Goal: Task Accomplishment & Management: Complete application form

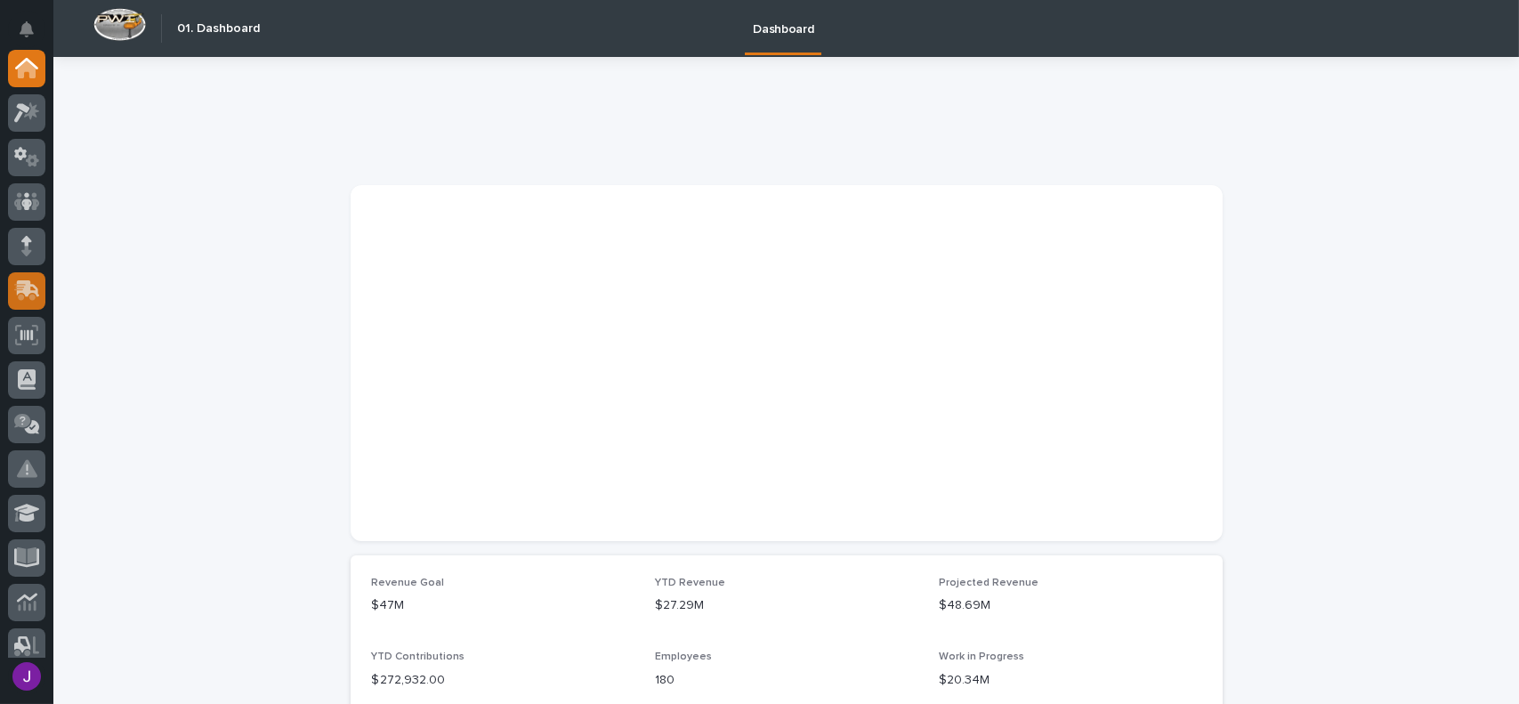
click at [30, 292] on icon at bounding box center [28, 288] width 23 height 17
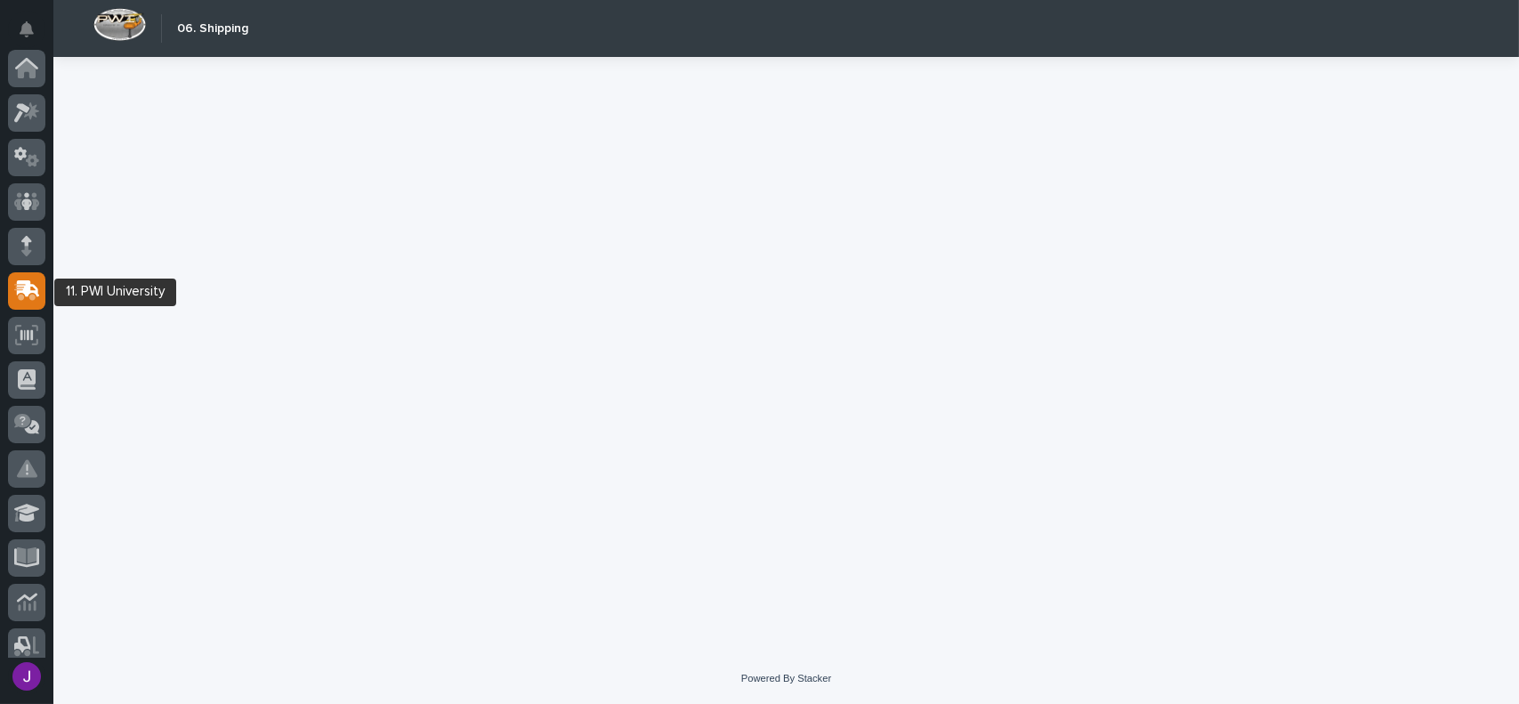
scroll to position [222, 0]
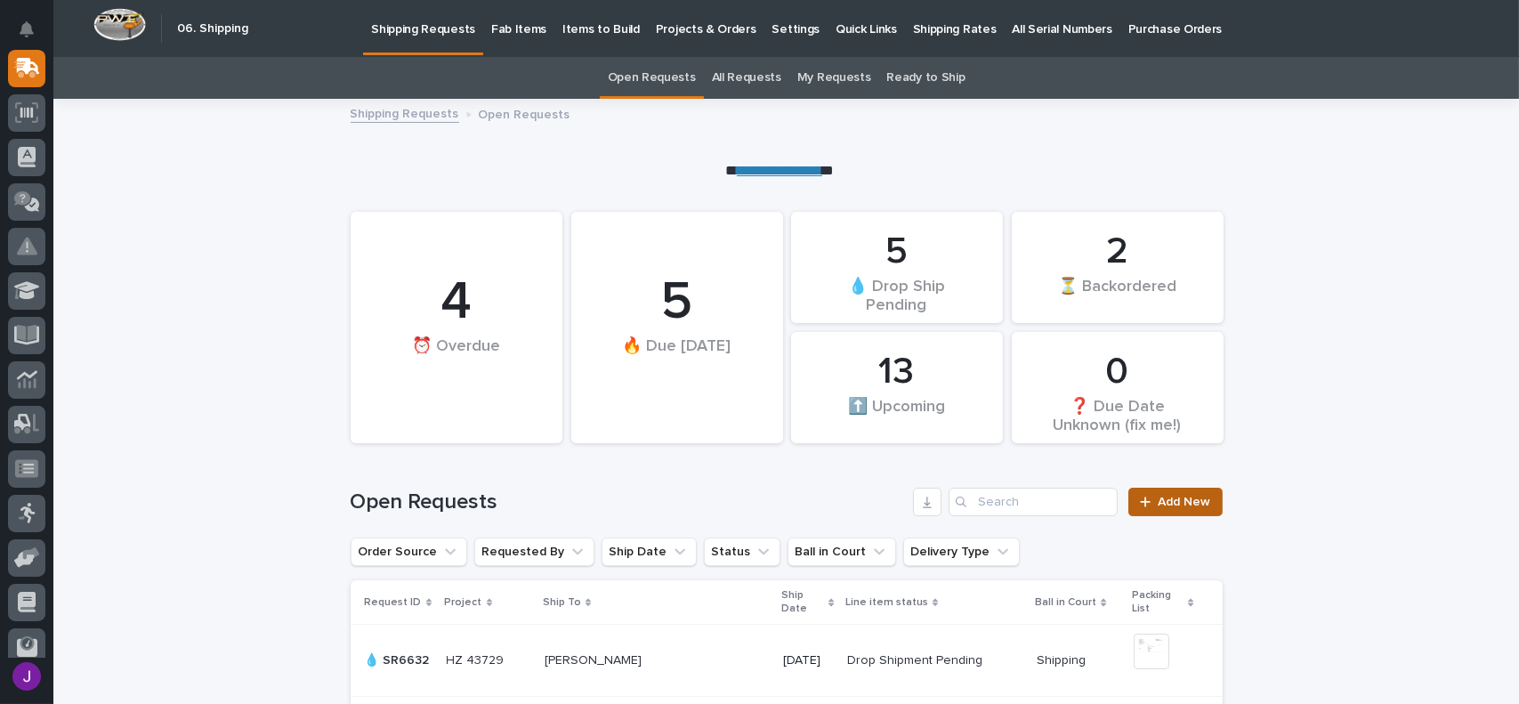
click at [1173, 501] on span "Add New" at bounding box center [1184, 502] width 52 height 12
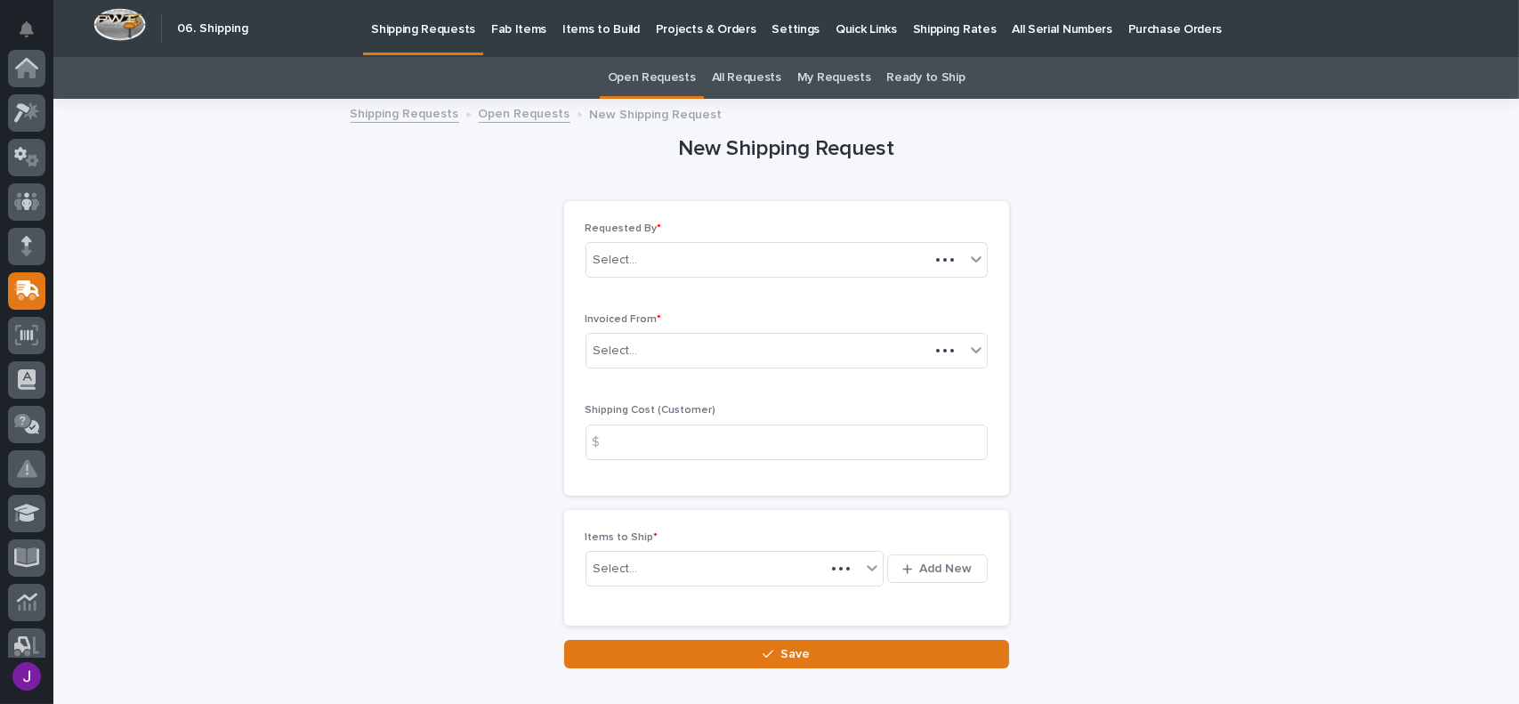
scroll to position [222, 0]
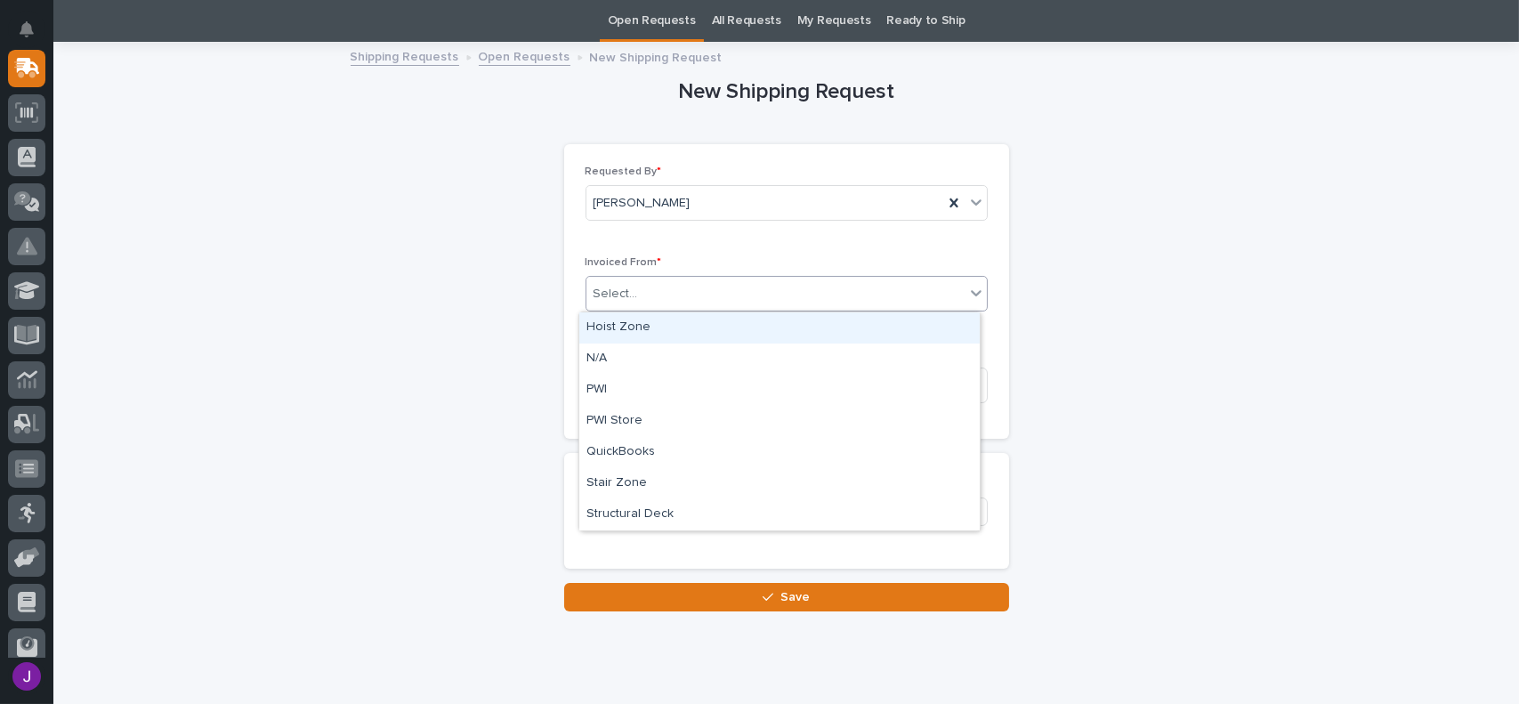
click at [663, 306] on div "Select..." at bounding box center [775, 293] width 378 height 29
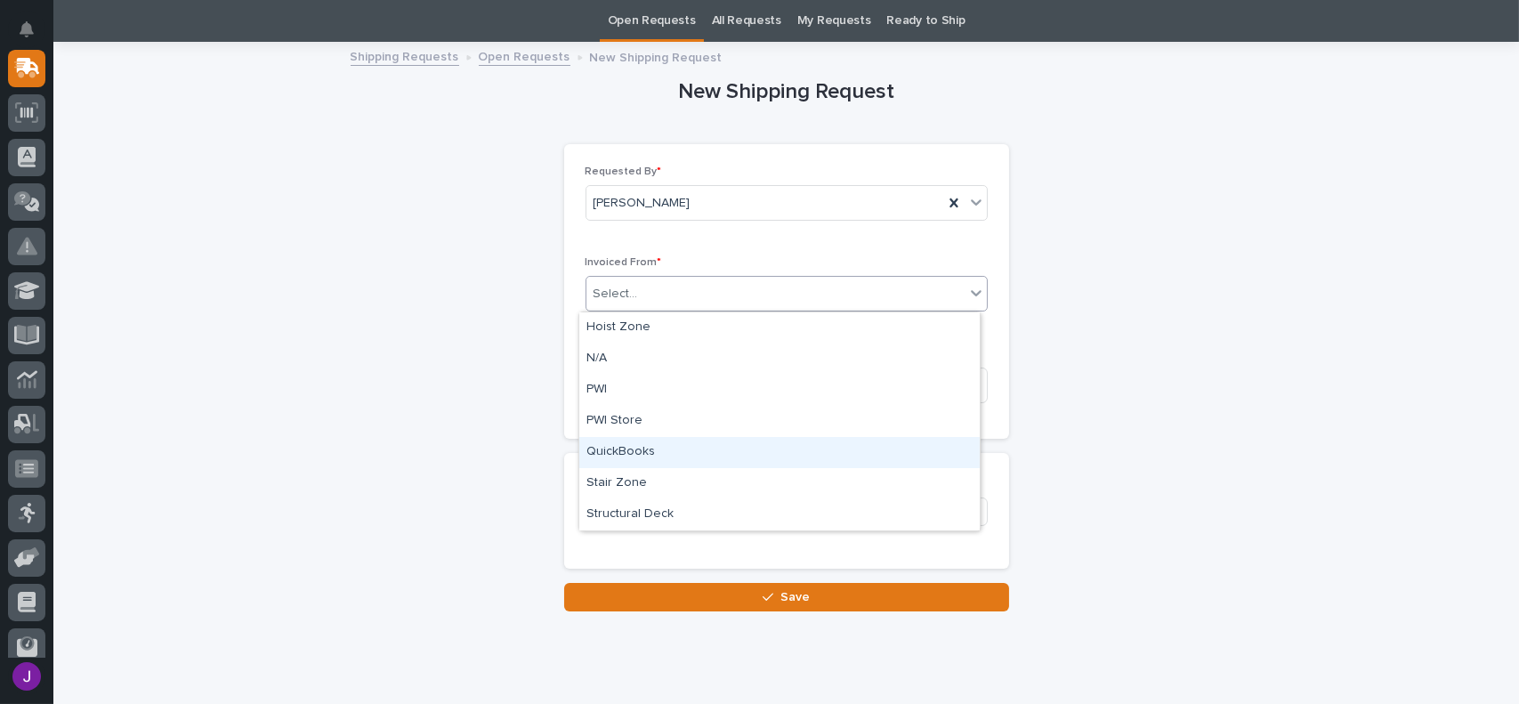
click at [653, 445] on div "QuickBooks" at bounding box center [779, 452] width 400 height 31
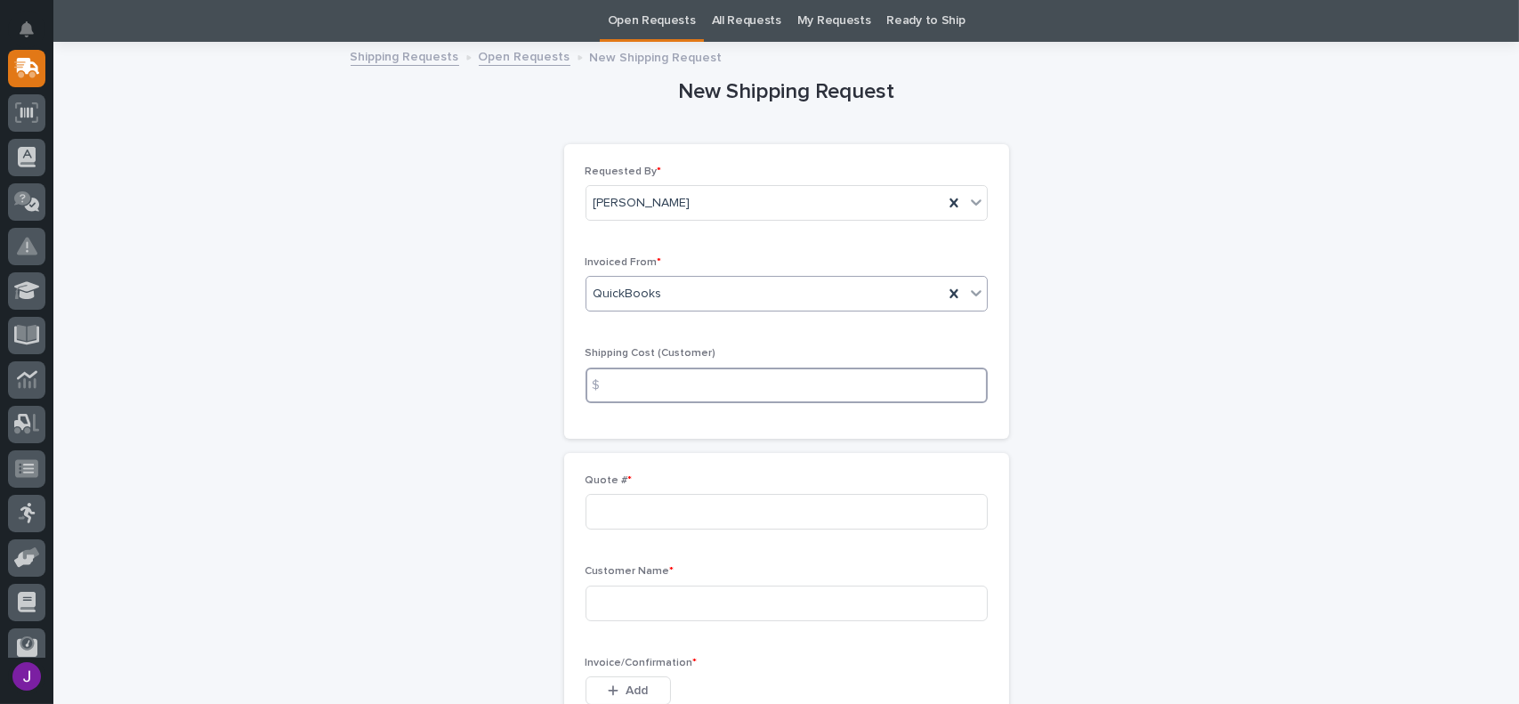
click at [640, 387] on input at bounding box center [786, 385] width 402 height 36
type input "15.00"
click at [626, 504] on input at bounding box center [786, 512] width 402 height 36
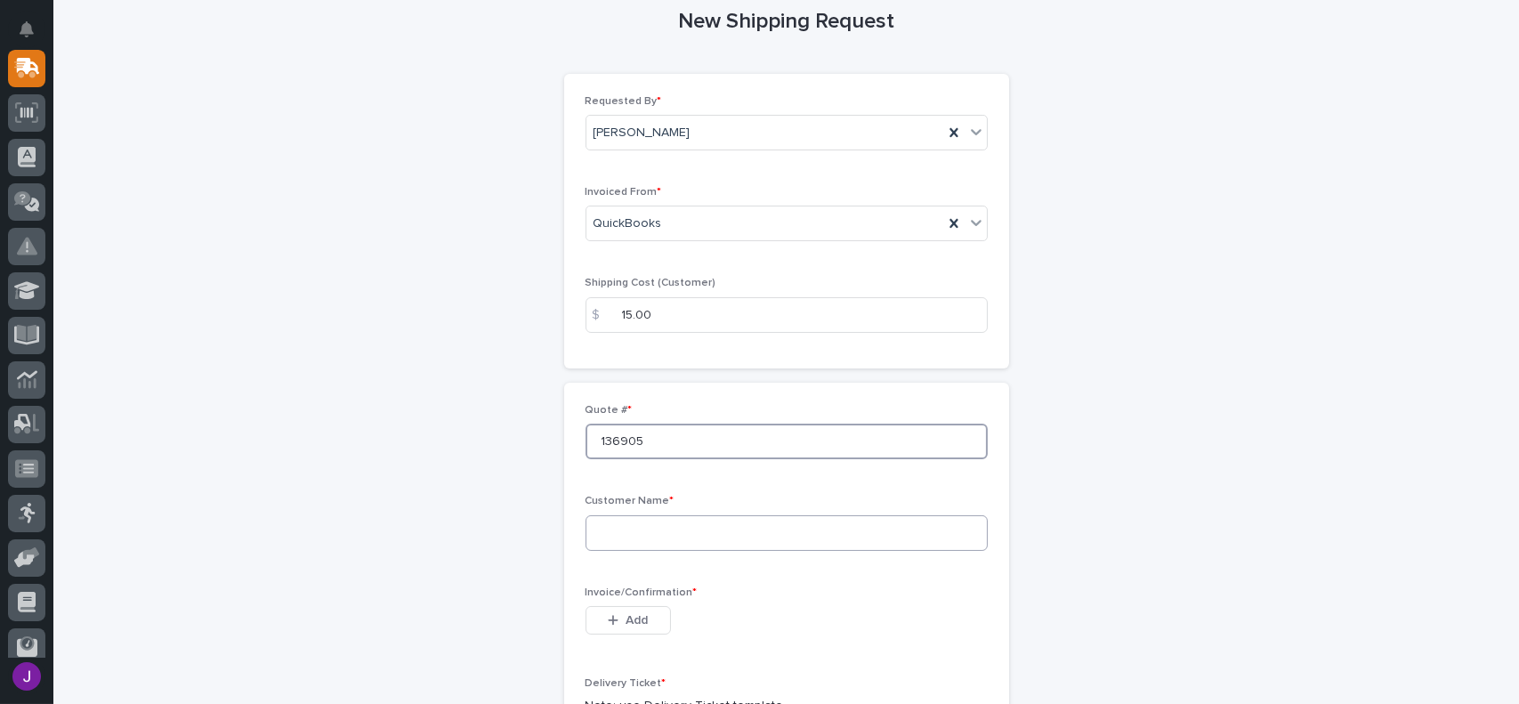
scroll to position [146, 0]
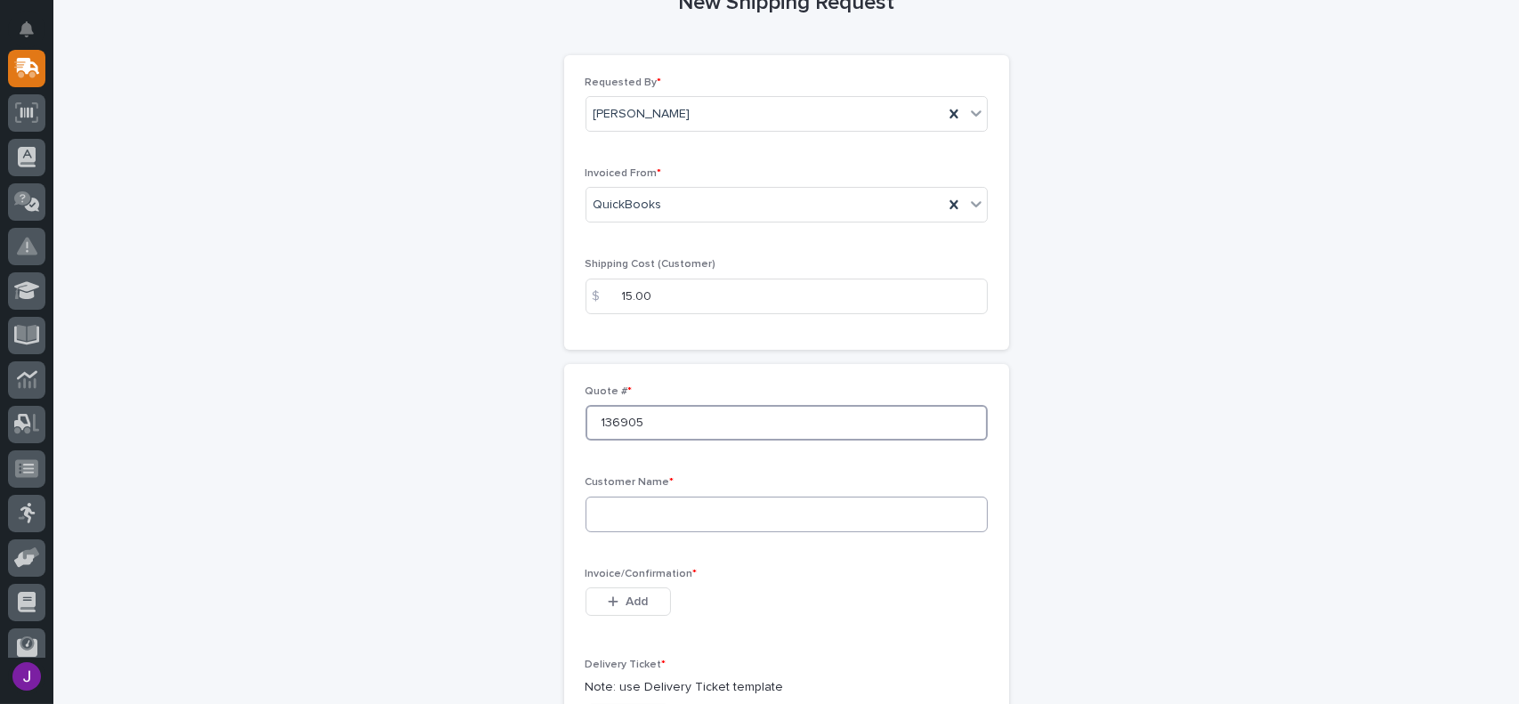
type input "136905"
click at [631, 516] on input at bounding box center [786, 514] width 402 height 36
type input "Blue Lake Industries"
click at [630, 588] on button "Add" at bounding box center [627, 601] width 85 height 28
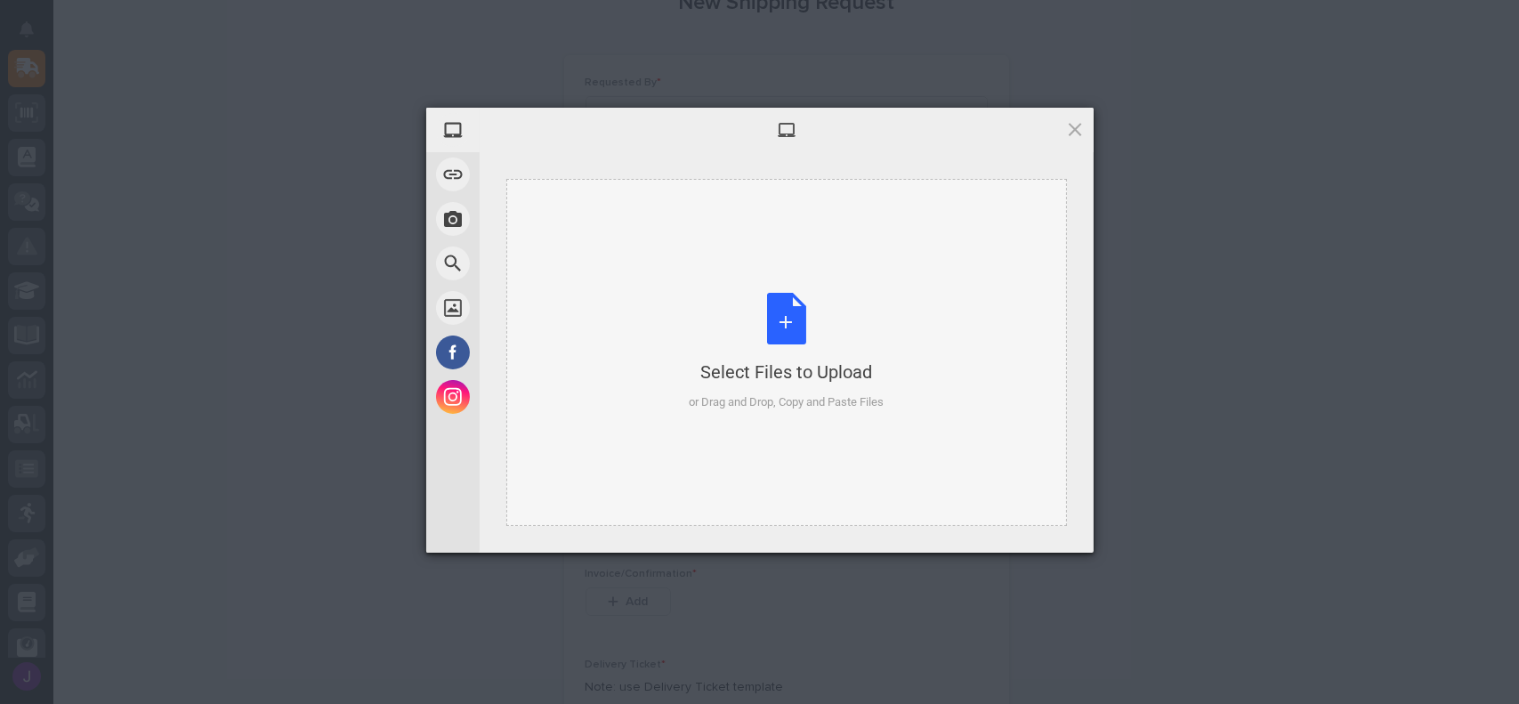
click at [786, 329] on div "Select Files to Upload or Drag and Drop, Copy and Paste Files" at bounding box center [786, 352] width 195 height 118
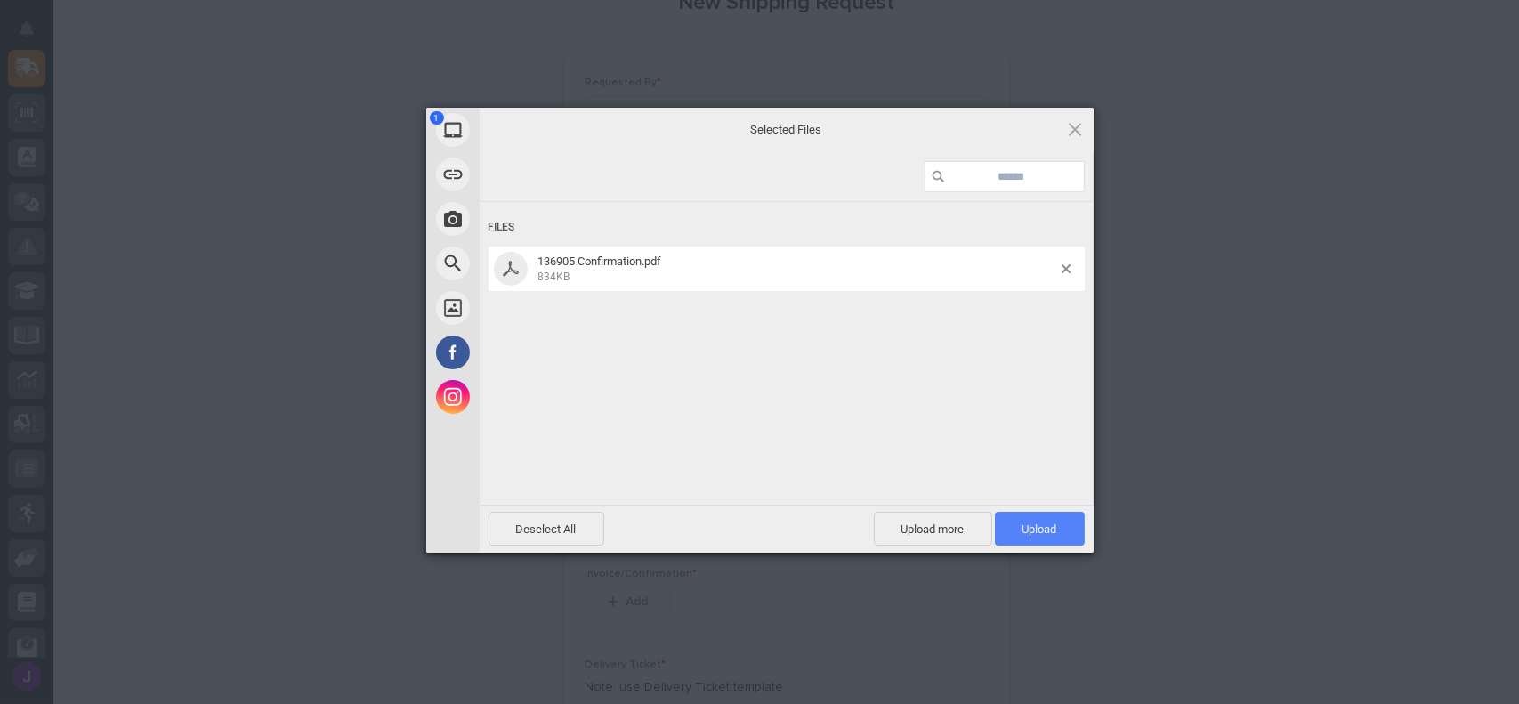
click at [1018, 537] on span "Upload 1" at bounding box center [1040, 529] width 90 height 34
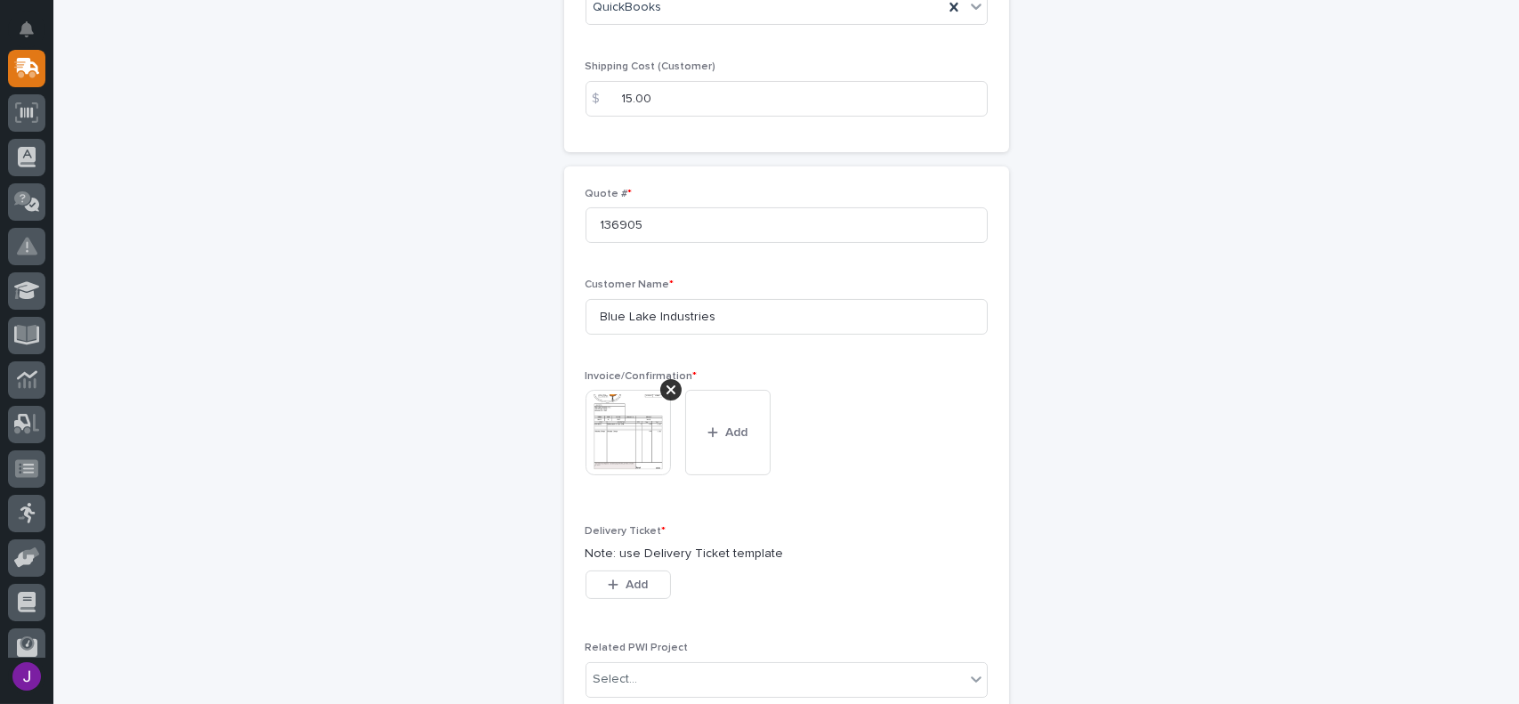
scroll to position [356, 0]
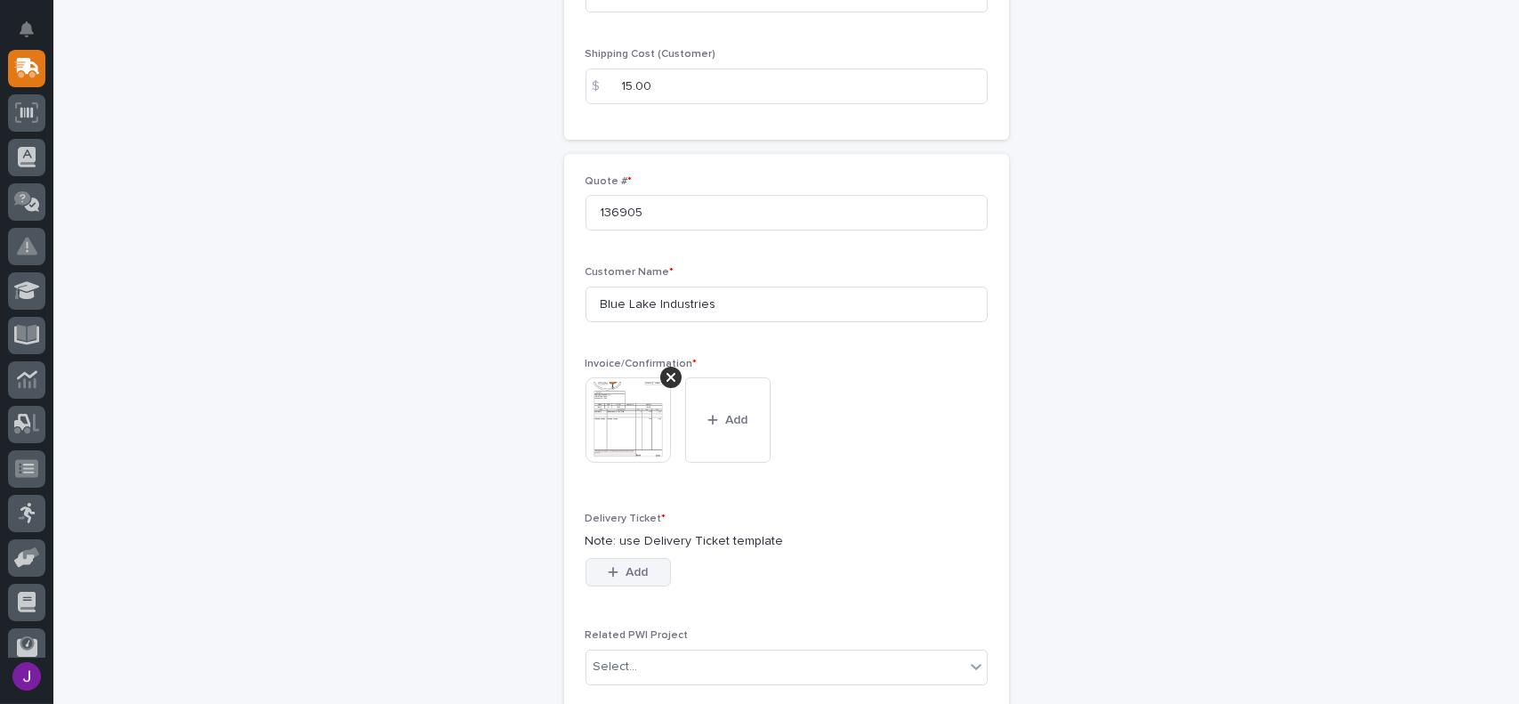
click at [635, 576] on span "Add" at bounding box center [636, 572] width 22 height 16
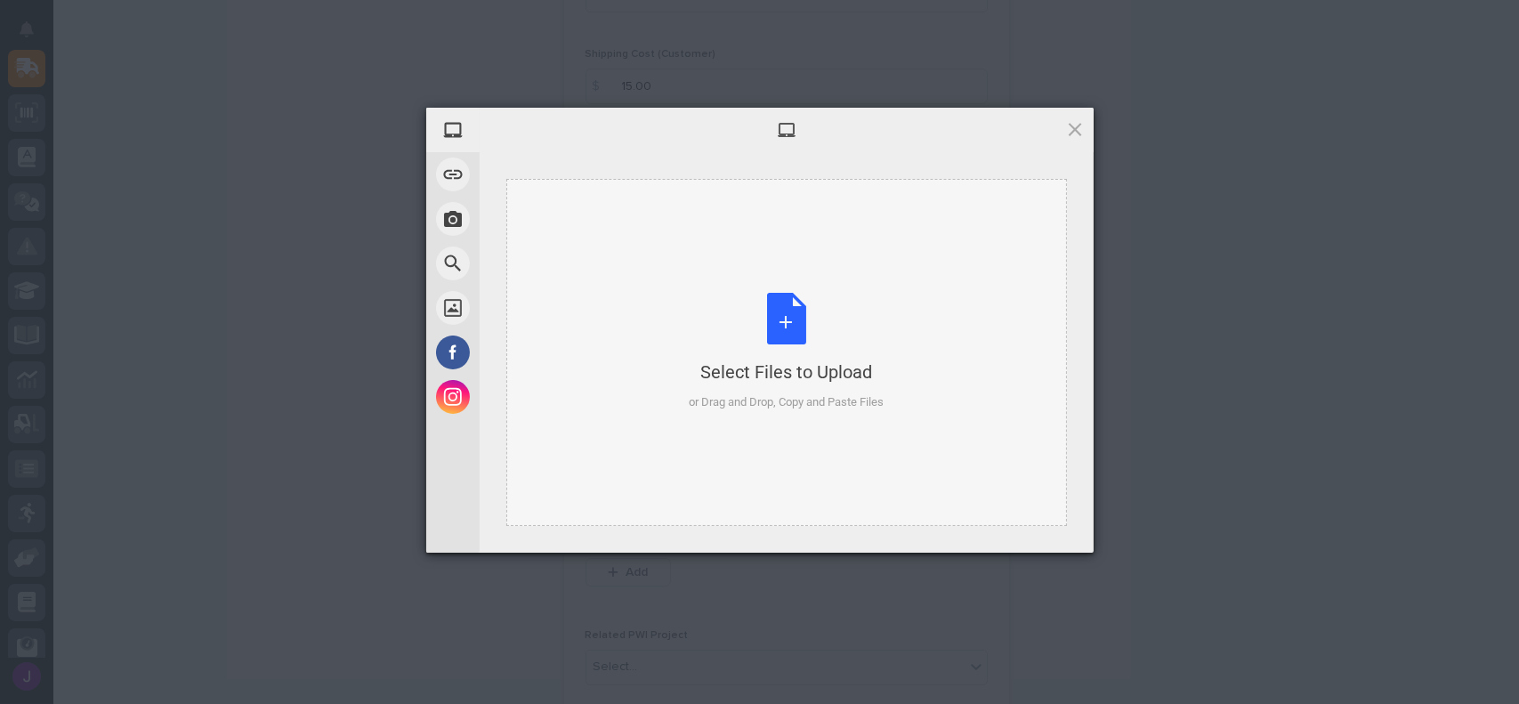
click at [786, 319] on div "Select Files to Upload or Drag and Drop, Copy and Paste Files" at bounding box center [786, 352] width 195 height 118
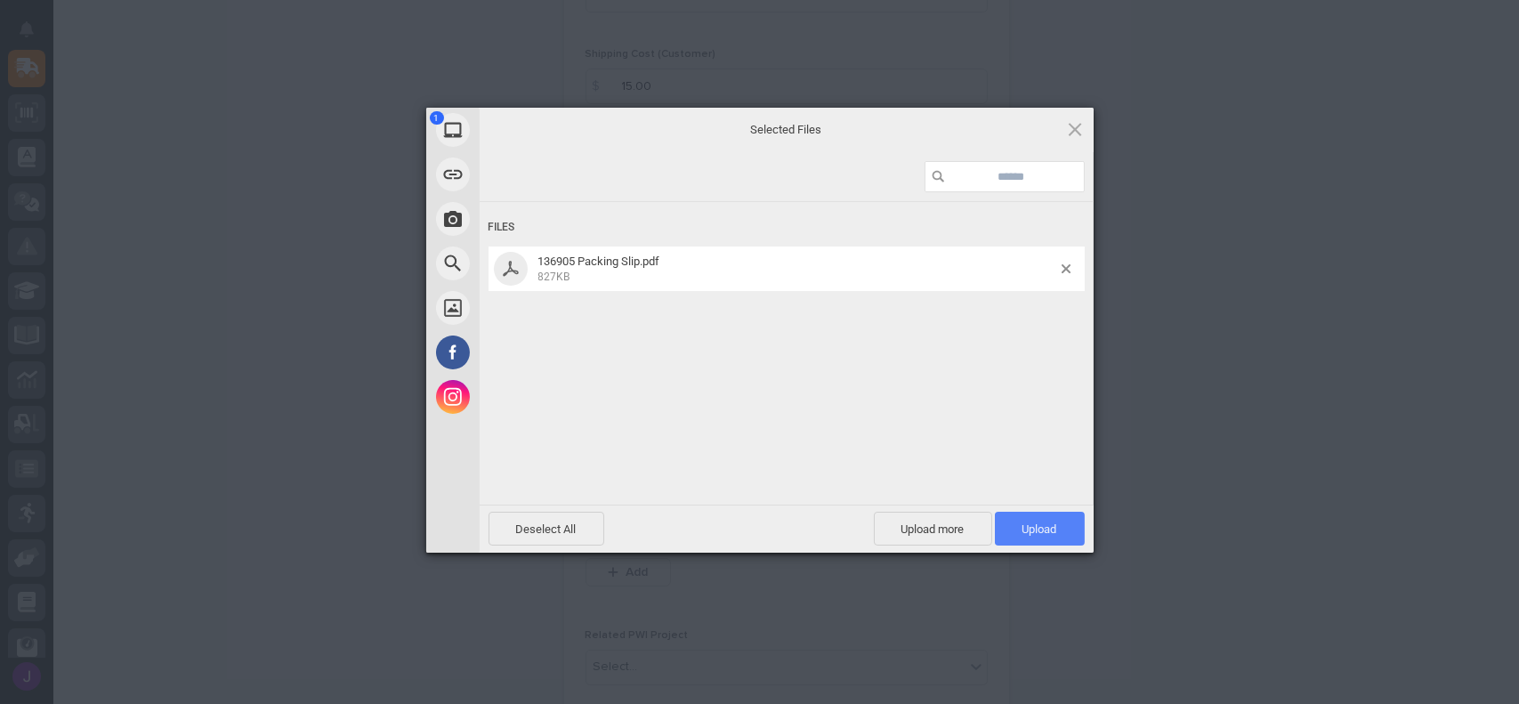
click at [1028, 520] on span "Upload 1" at bounding box center [1040, 529] width 90 height 34
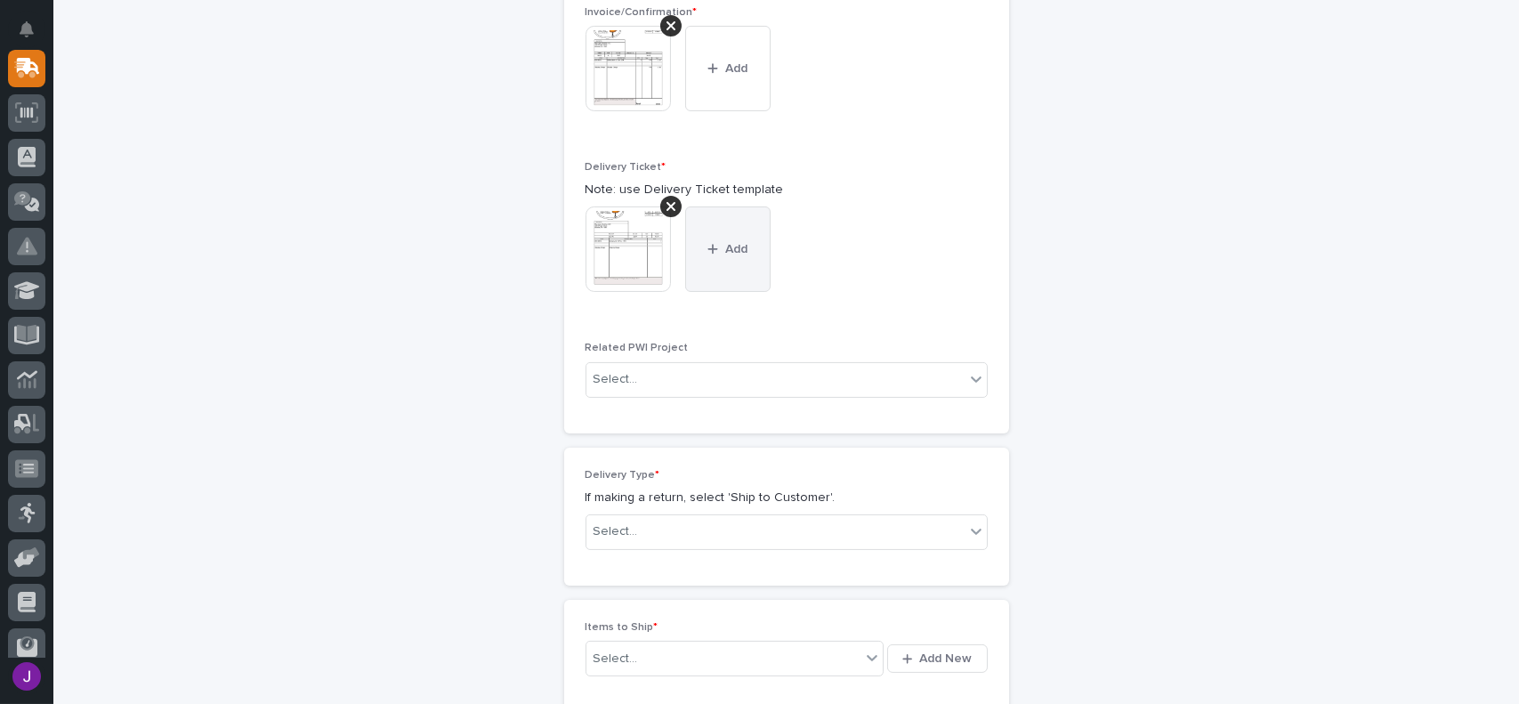
scroll to position [744, 0]
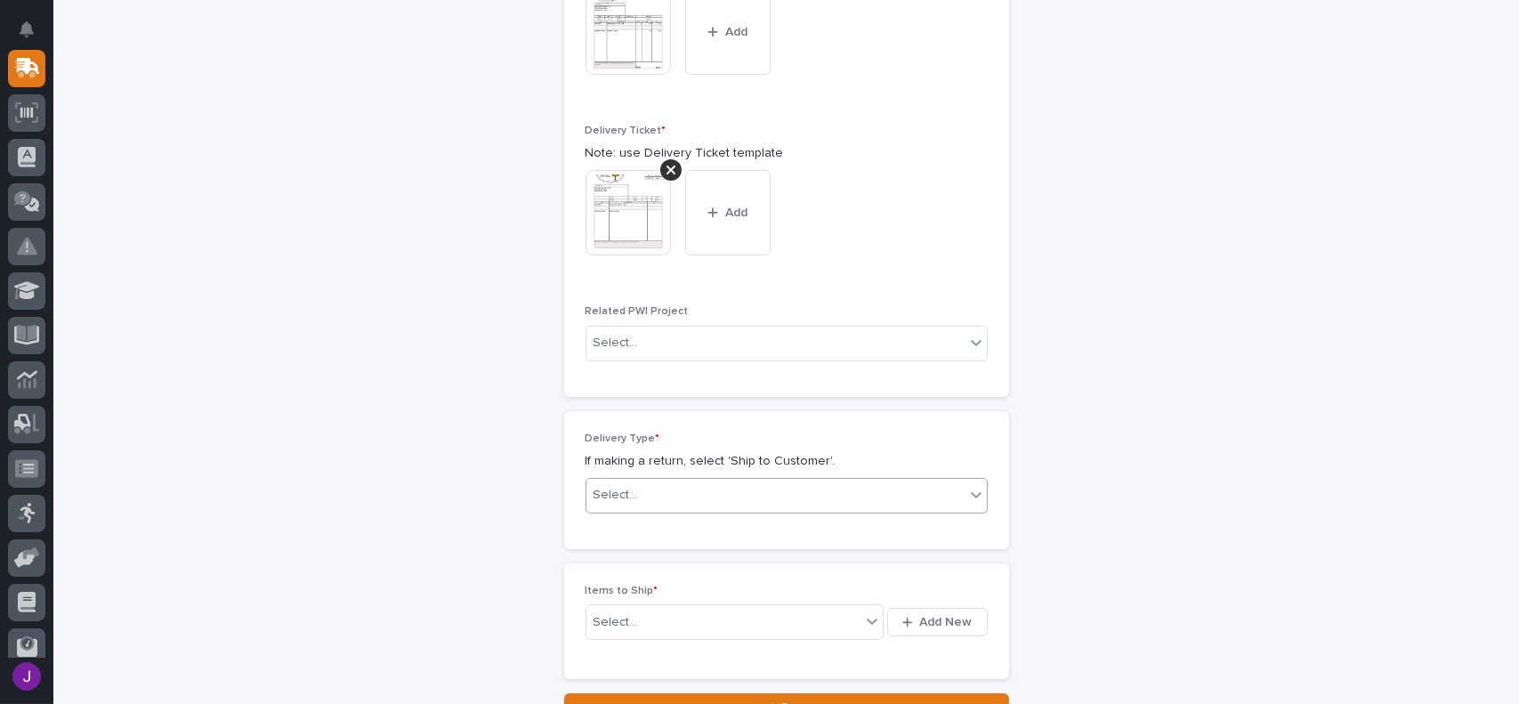
click at [633, 494] on div "Select..." at bounding box center [775, 494] width 378 height 29
click at [641, 520] on div "Ship to Customer" at bounding box center [779, 528] width 400 height 31
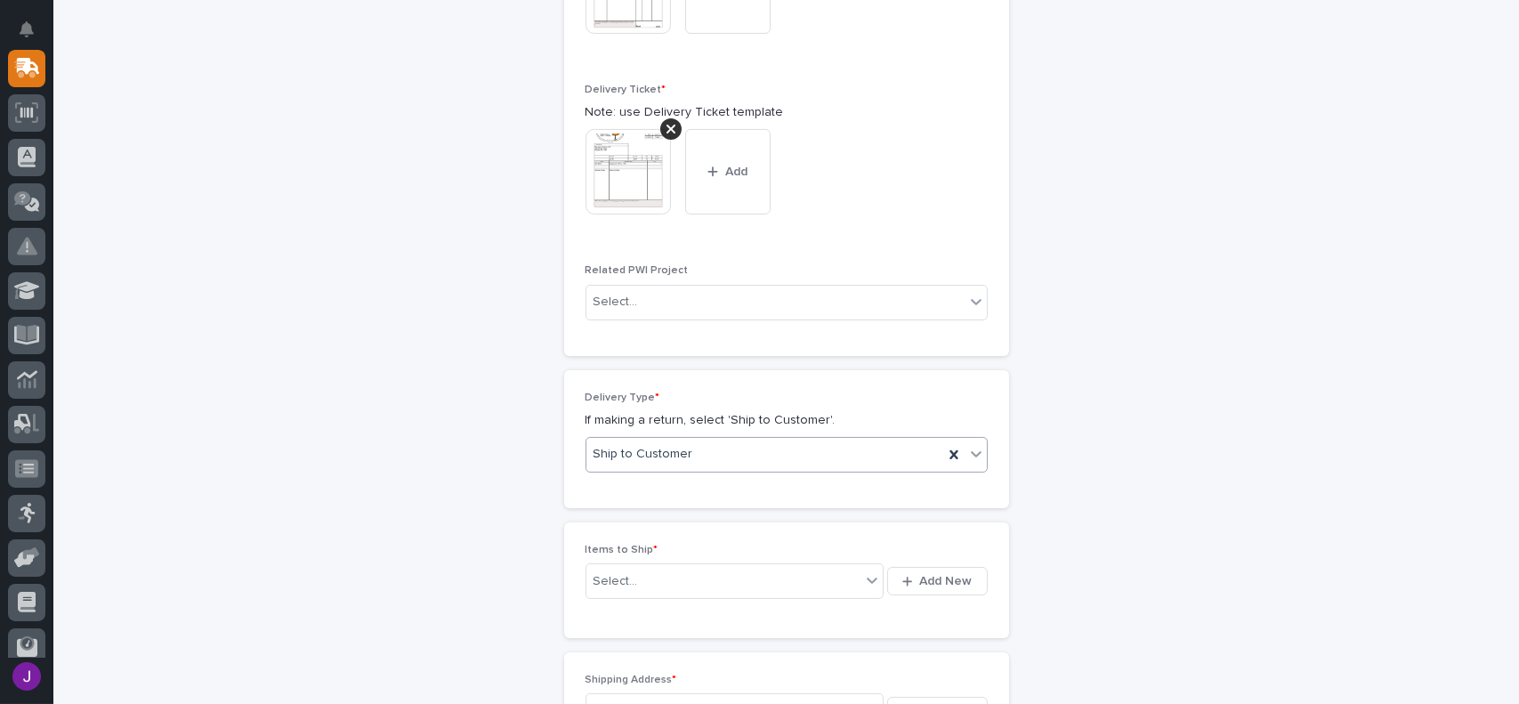
scroll to position [810, 0]
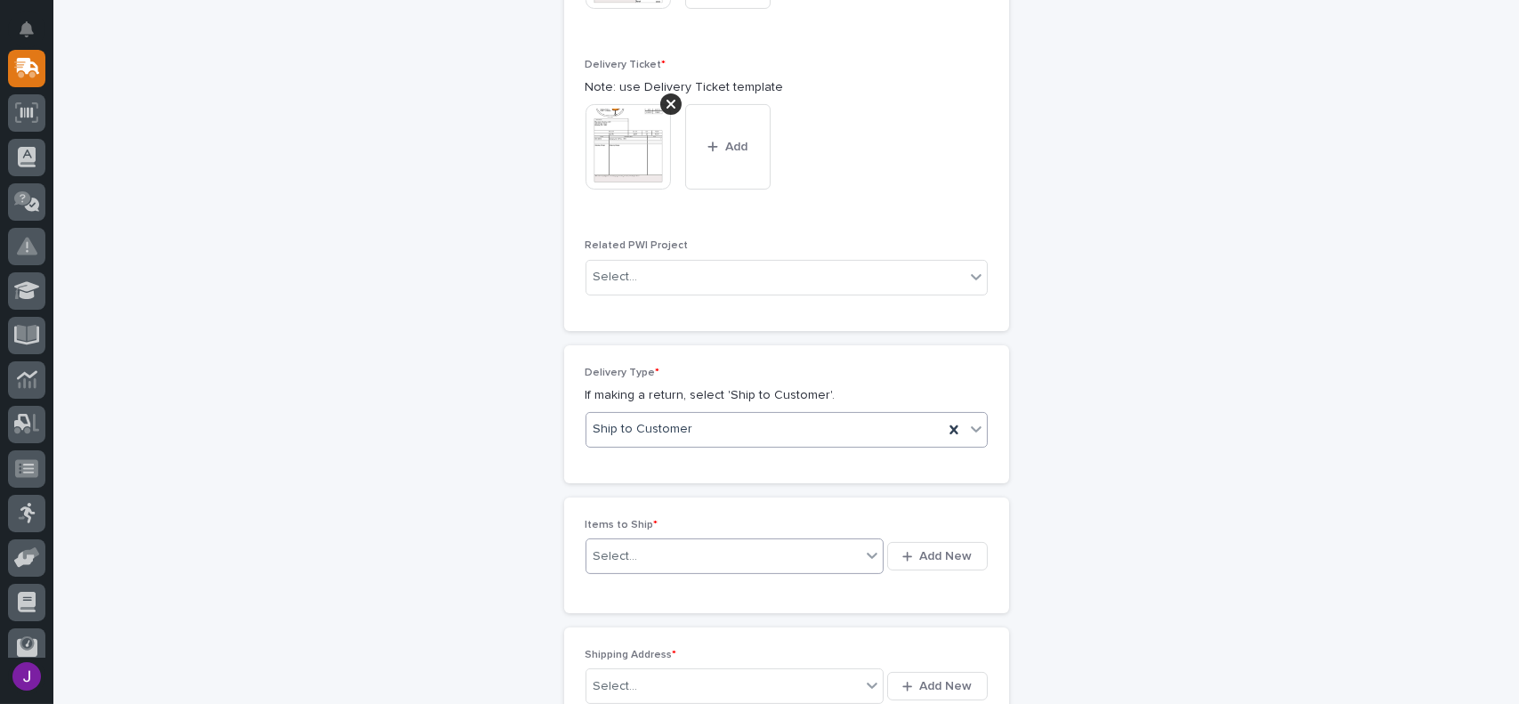
click at [716, 553] on div "Select..." at bounding box center [723, 556] width 275 height 22
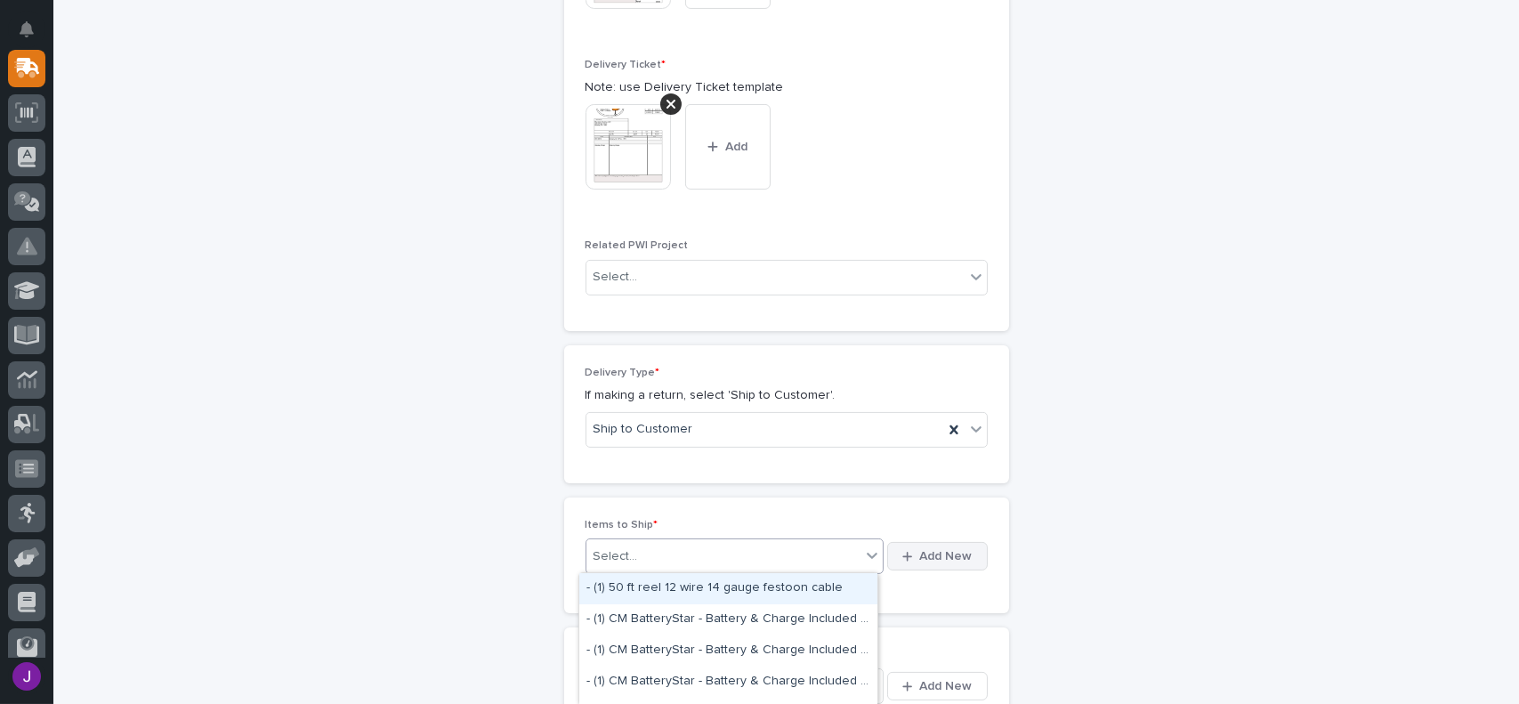
click at [920, 555] on span "Add New" at bounding box center [946, 556] width 52 height 16
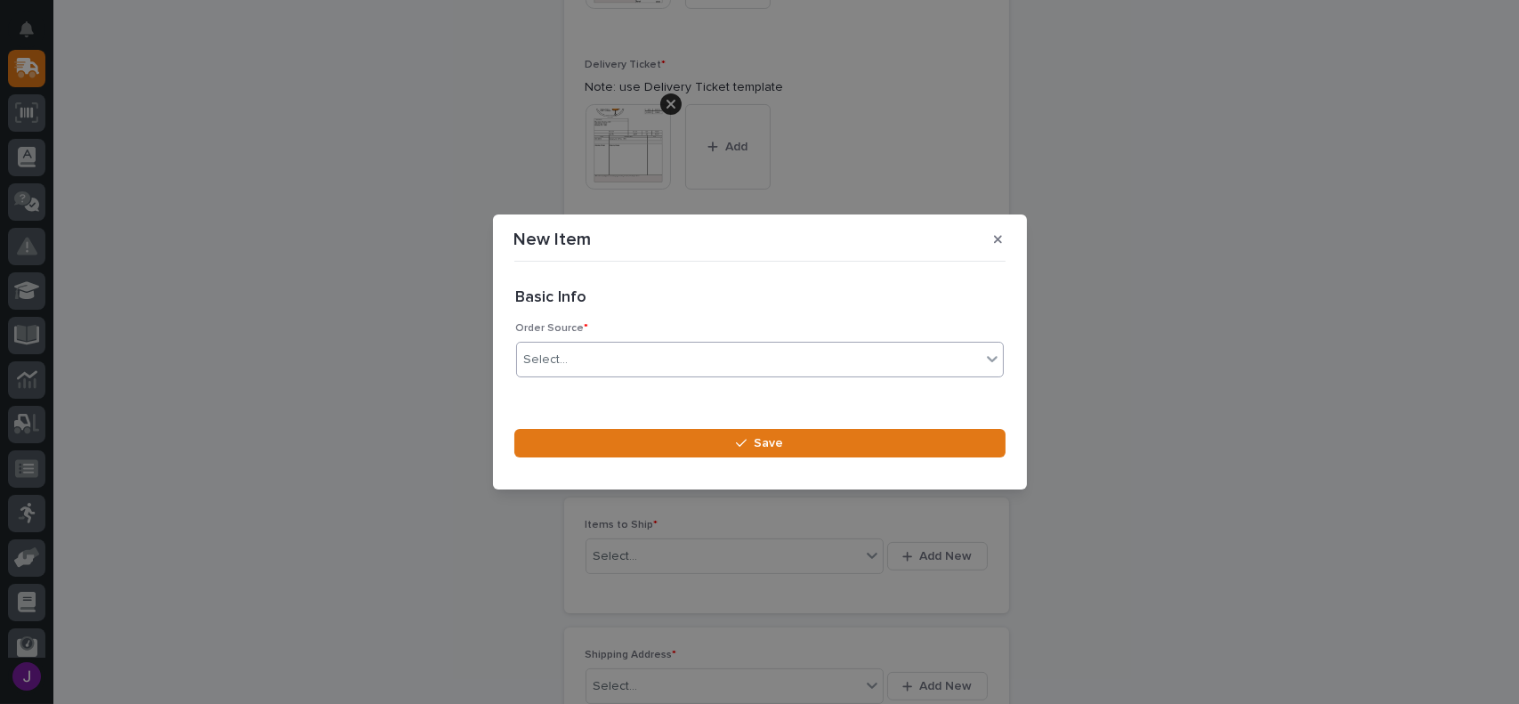
click at [602, 365] on div "Select..." at bounding box center [748, 359] width 463 height 29
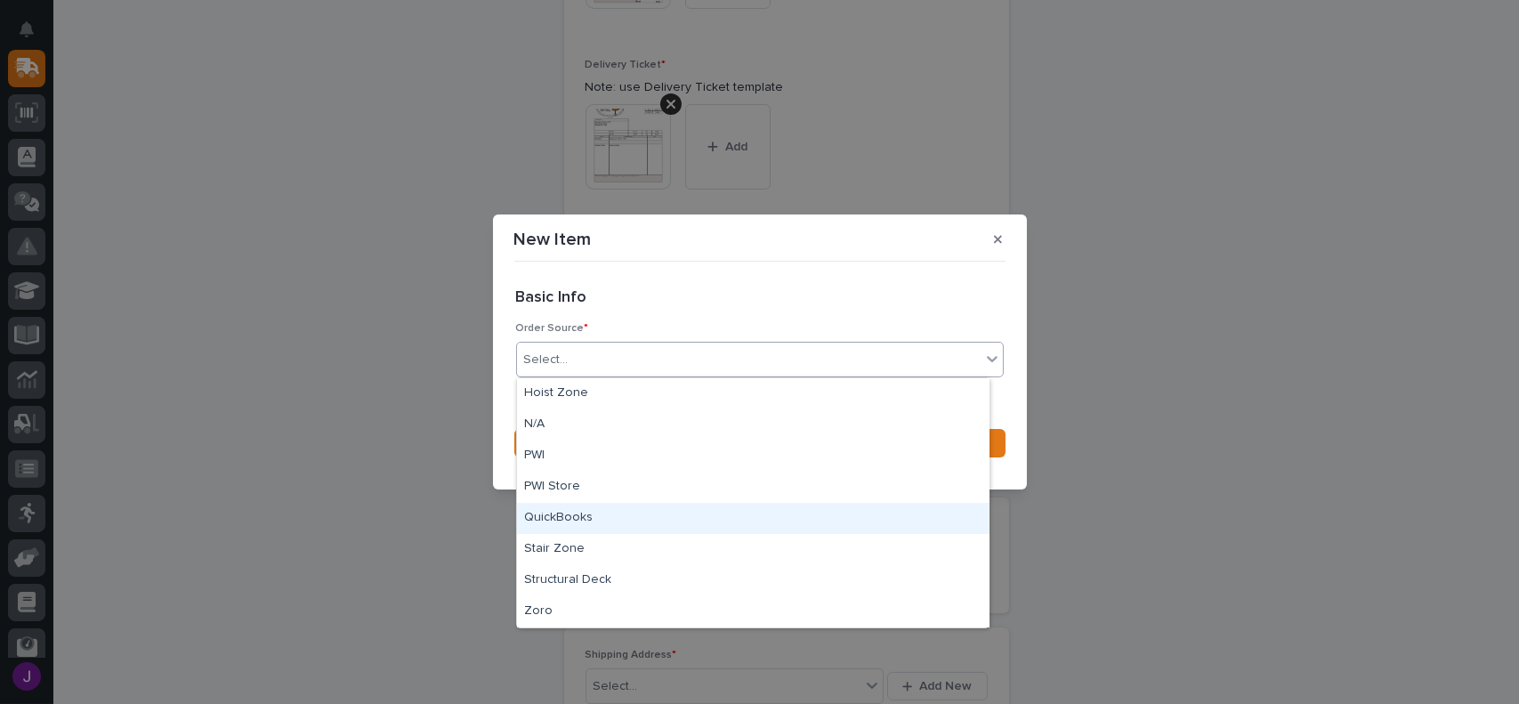
click at [575, 506] on div "QuickBooks" at bounding box center [753, 518] width 472 height 31
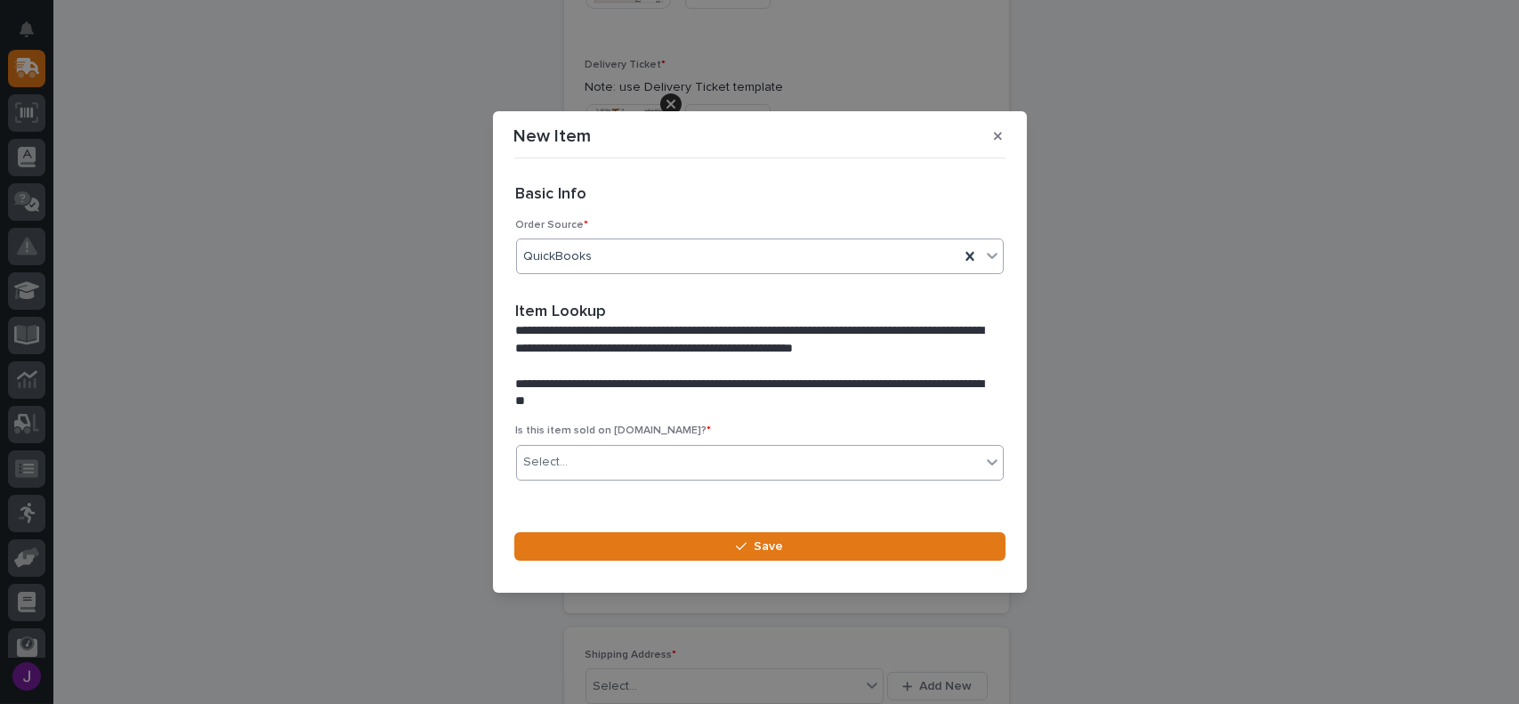
click at [628, 456] on div "Select..." at bounding box center [748, 461] width 463 height 29
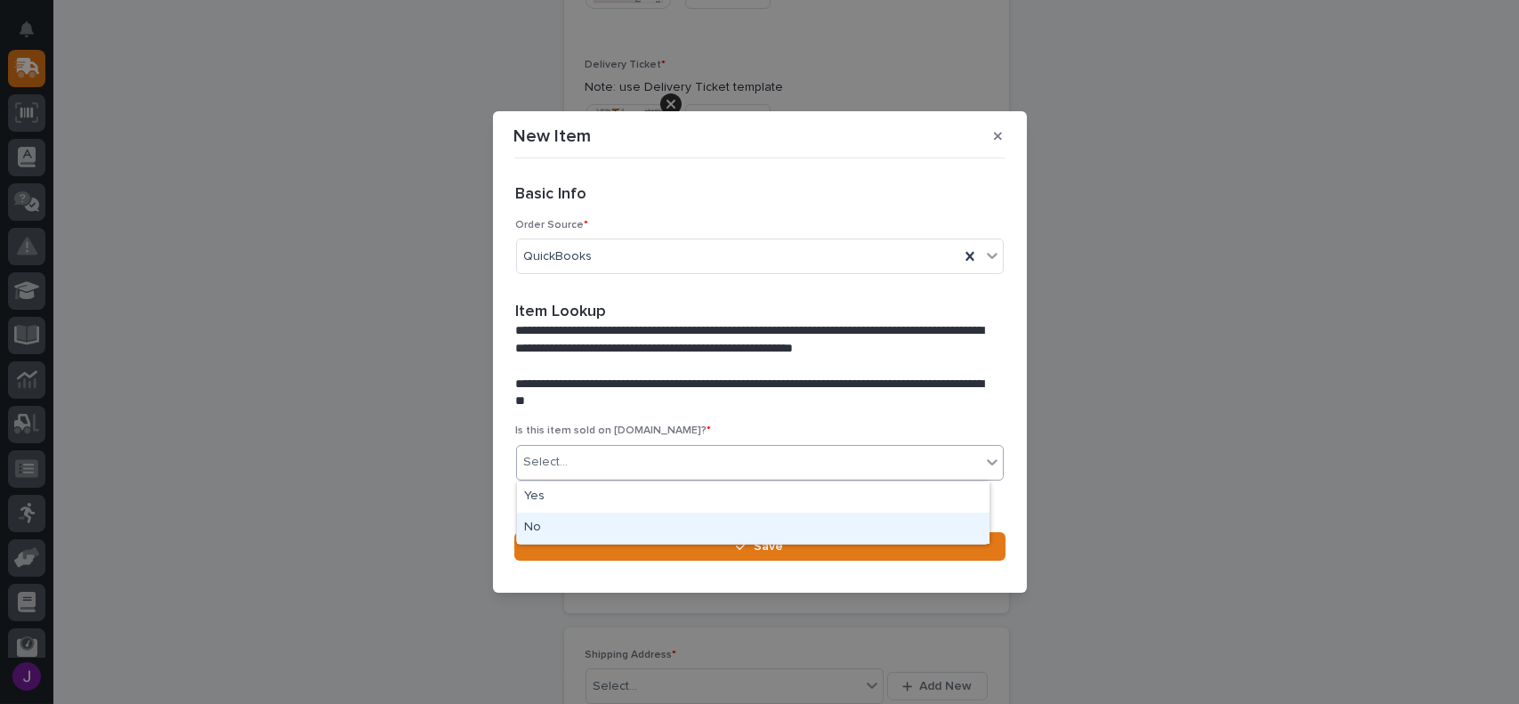
click at [588, 523] on div "No" at bounding box center [753, 527] width 472 height 31
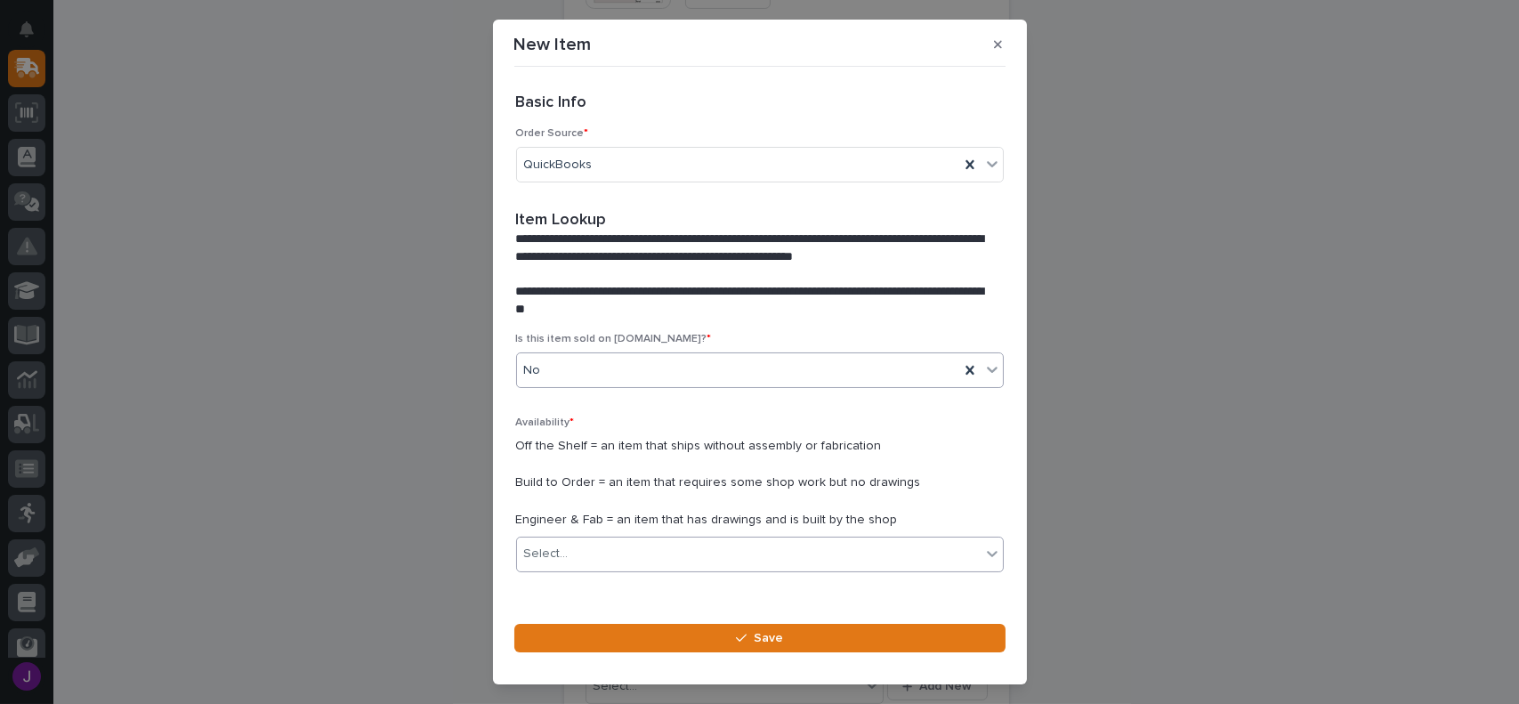
click at [600, 544] on div "Select..." at bounding box center [748, 553] width 463 height 29
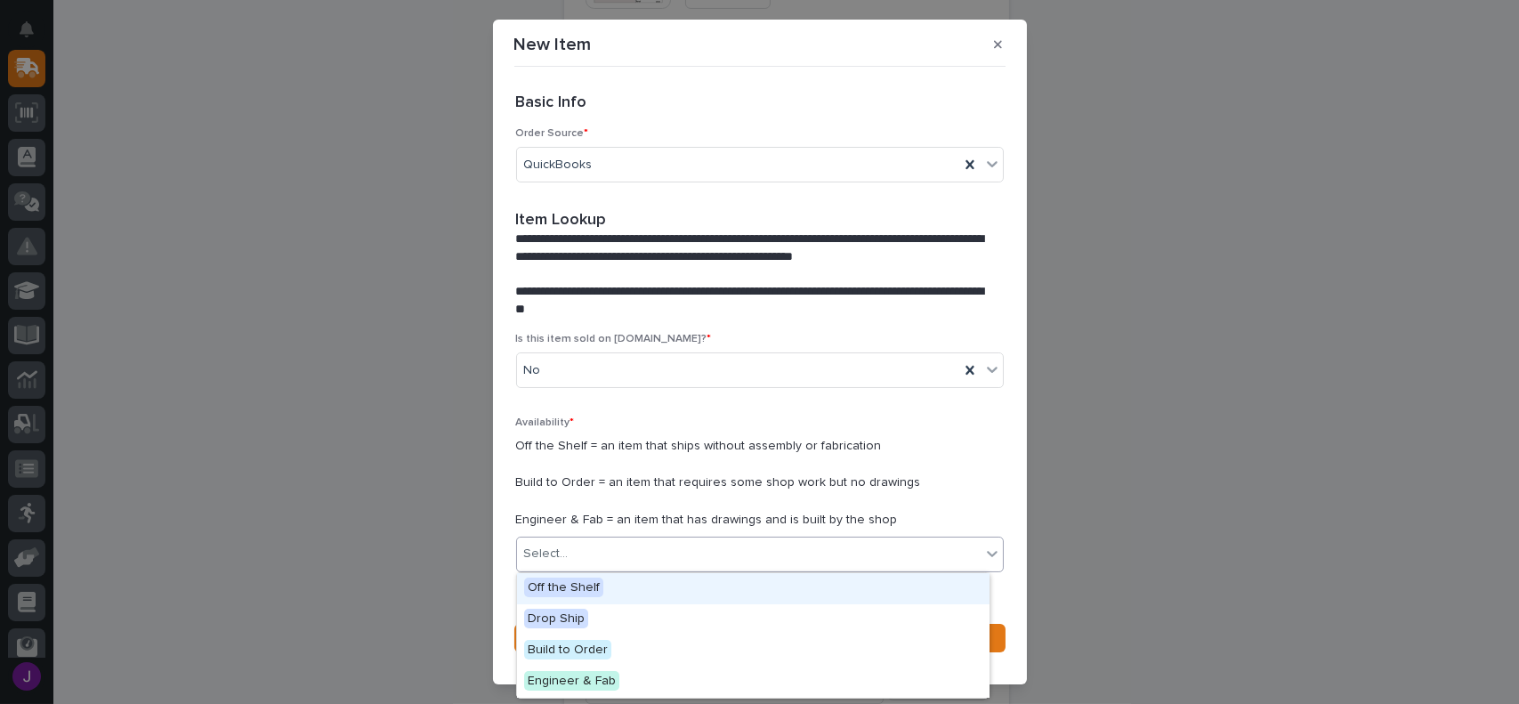
click at [583, 589] on span "Off the Shelf" at bounding box center [563, 587] width 79 height 20
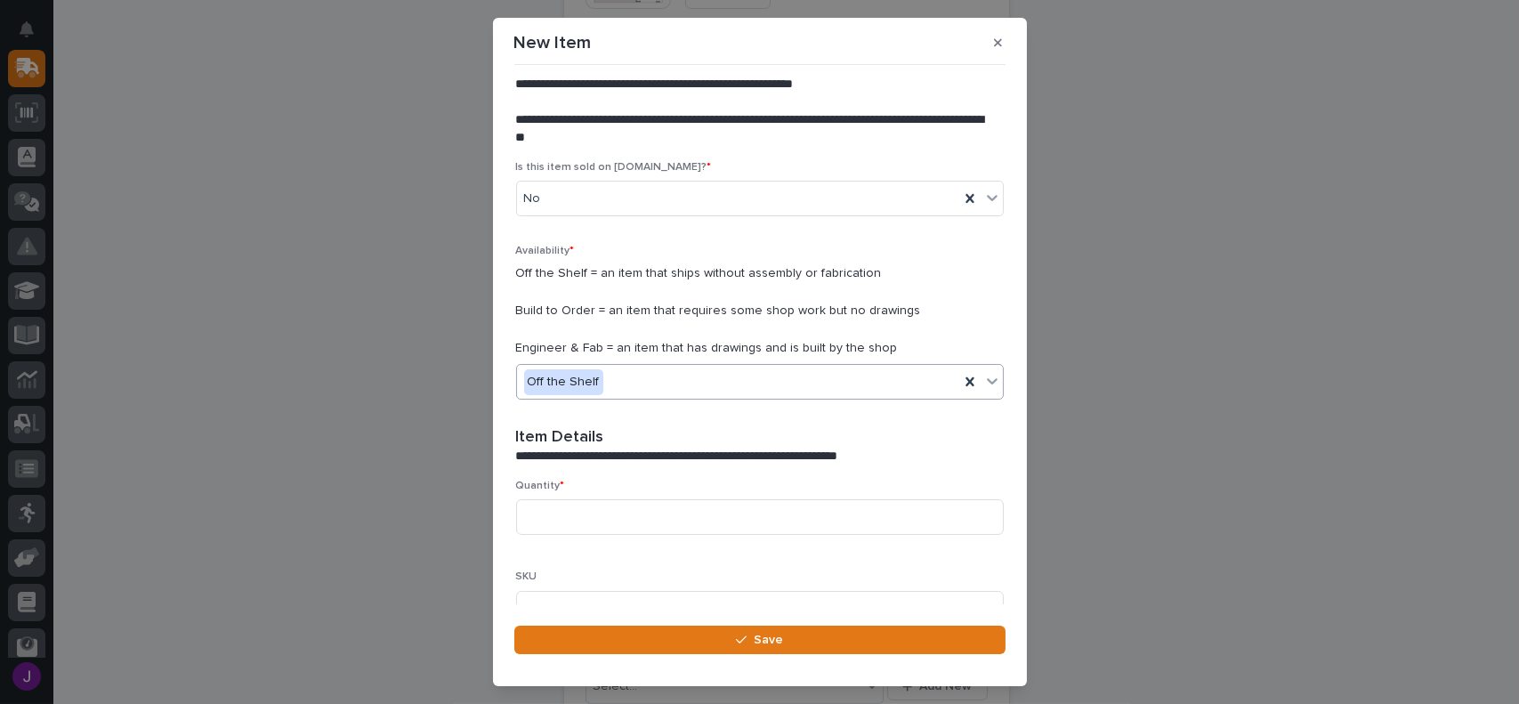
scroll to position [267, 0]
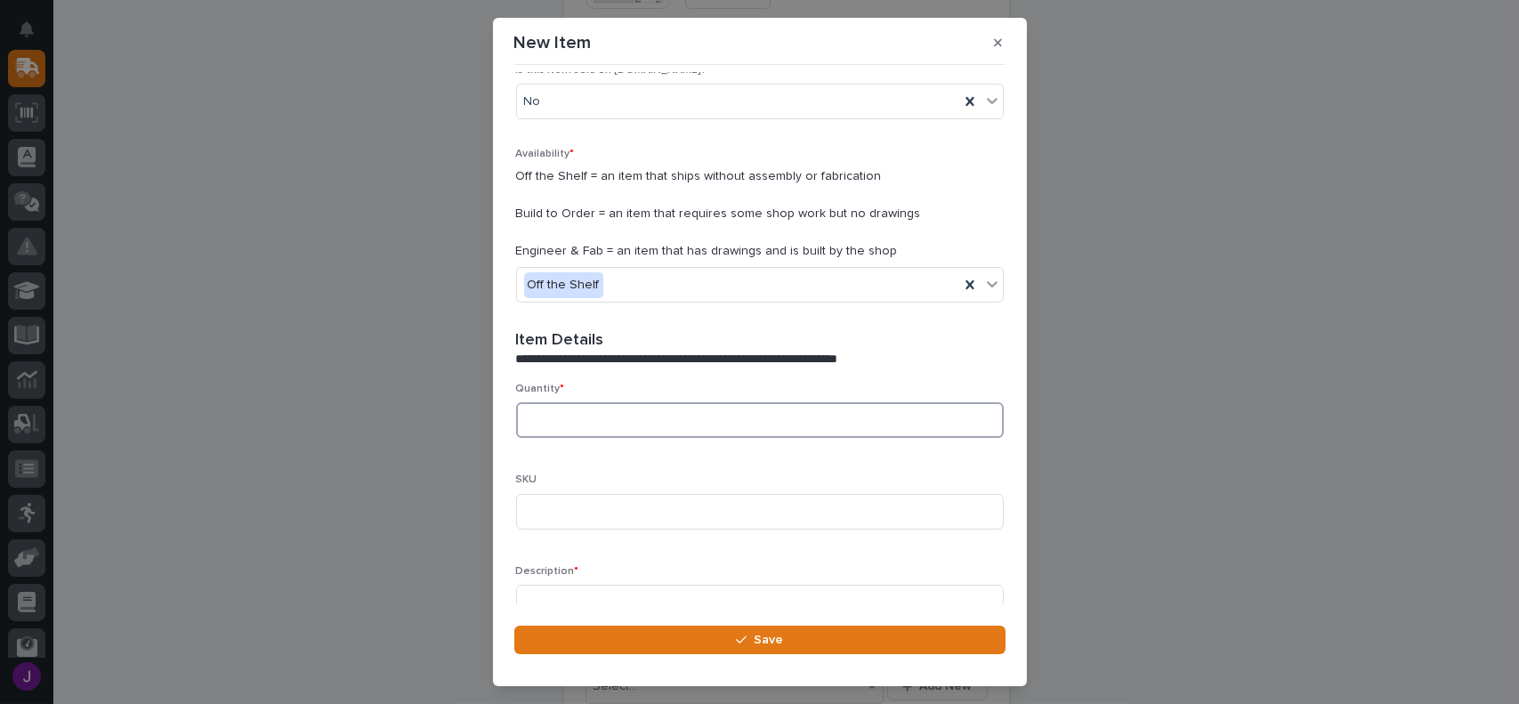
click at [560, 426] on input at bounding box center [760, 420] width 488 height 36
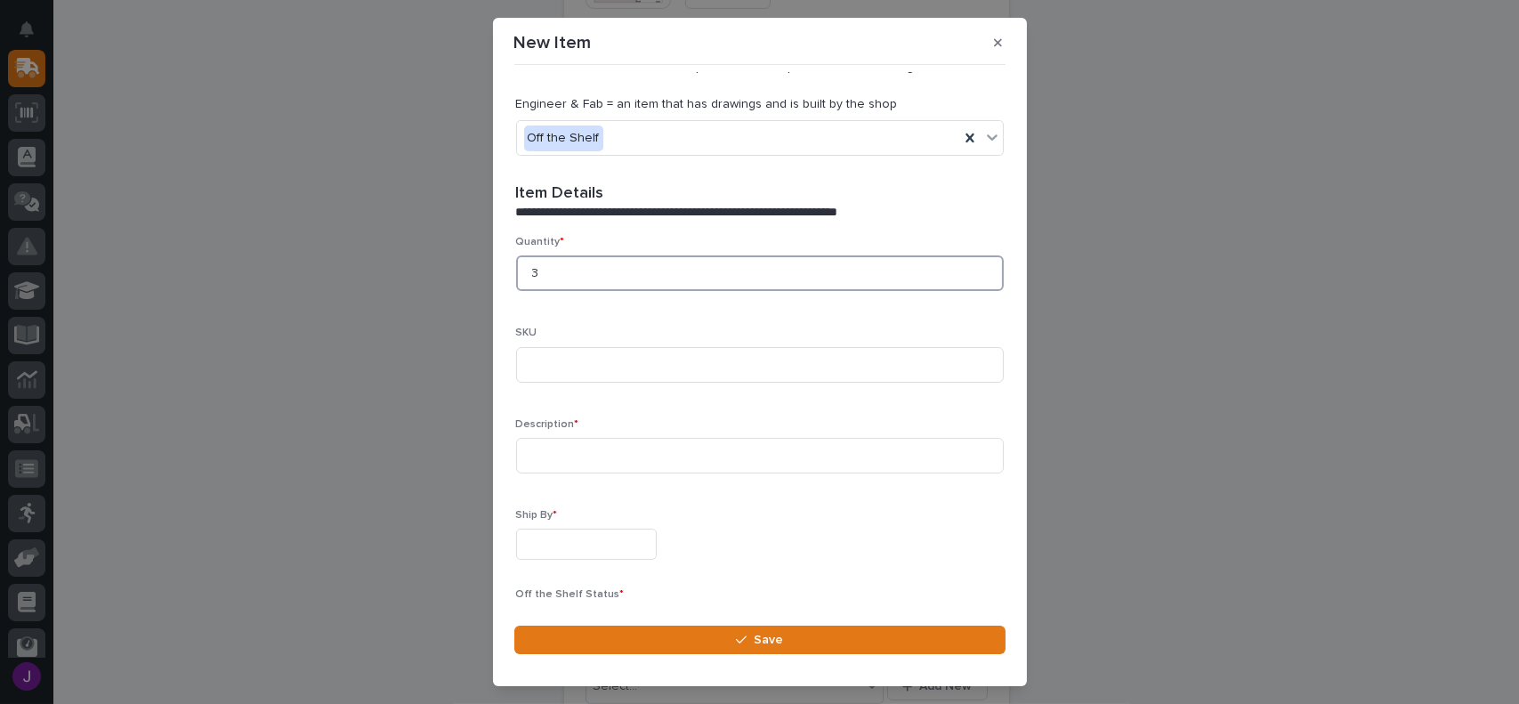
scroll to position [445, 0]
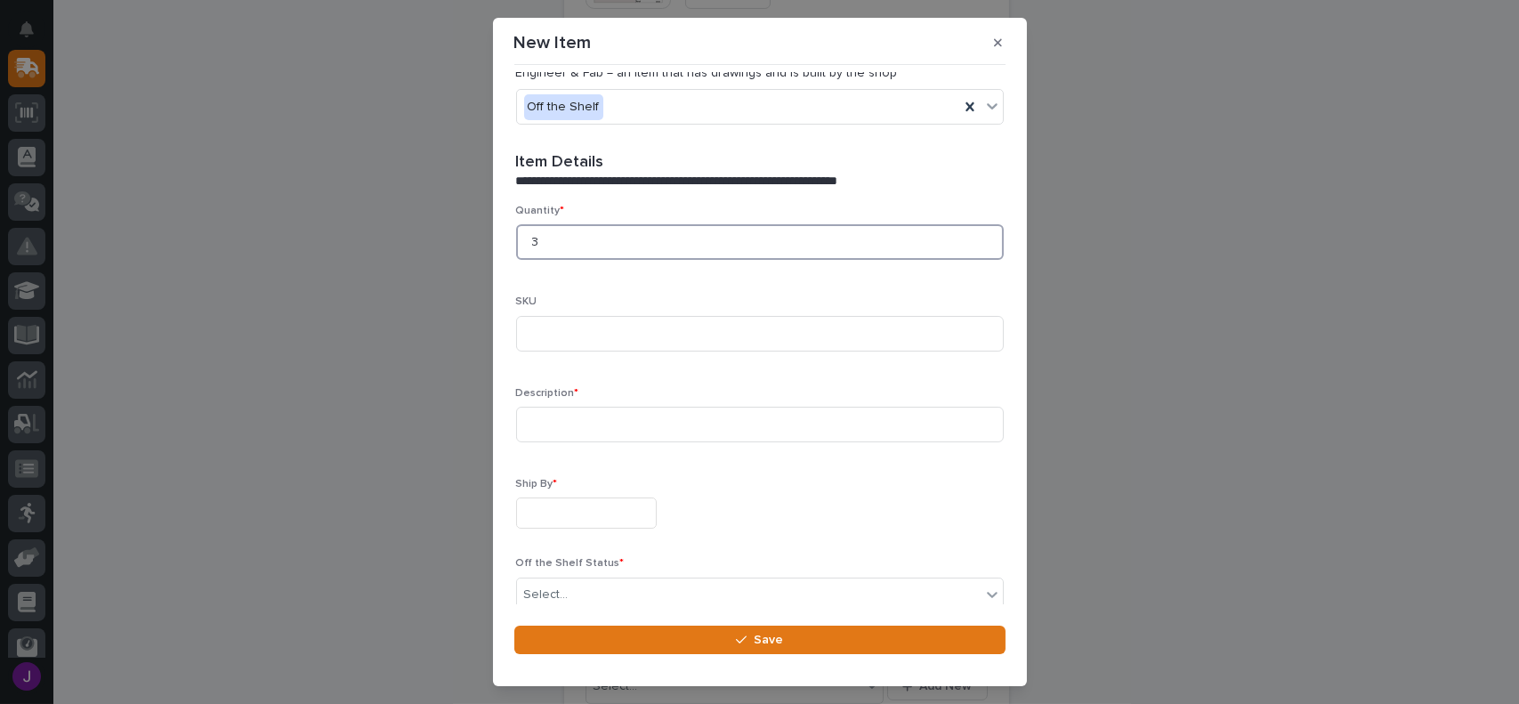
type input "3"
click at [566, 430] on input at bounding box center [760, 425] width 488 height 36
type input "1/2 Ton Safety Latches"
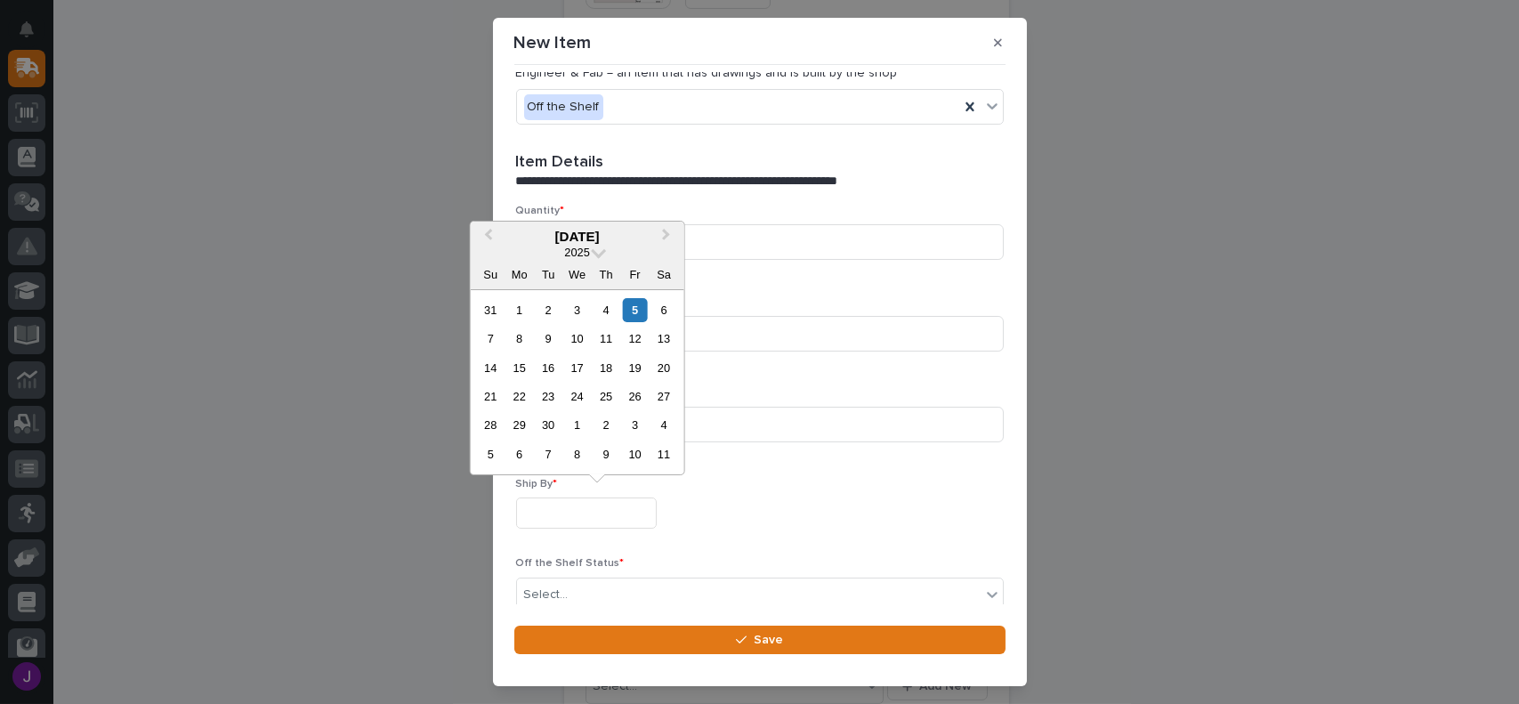
click at [537, 526] on input "text" at bounding box center [586, 512] width 141 height 31
click at [637, 320] on div "5" at bounding box center [635, 310] width 24 height 24
type input "**********"
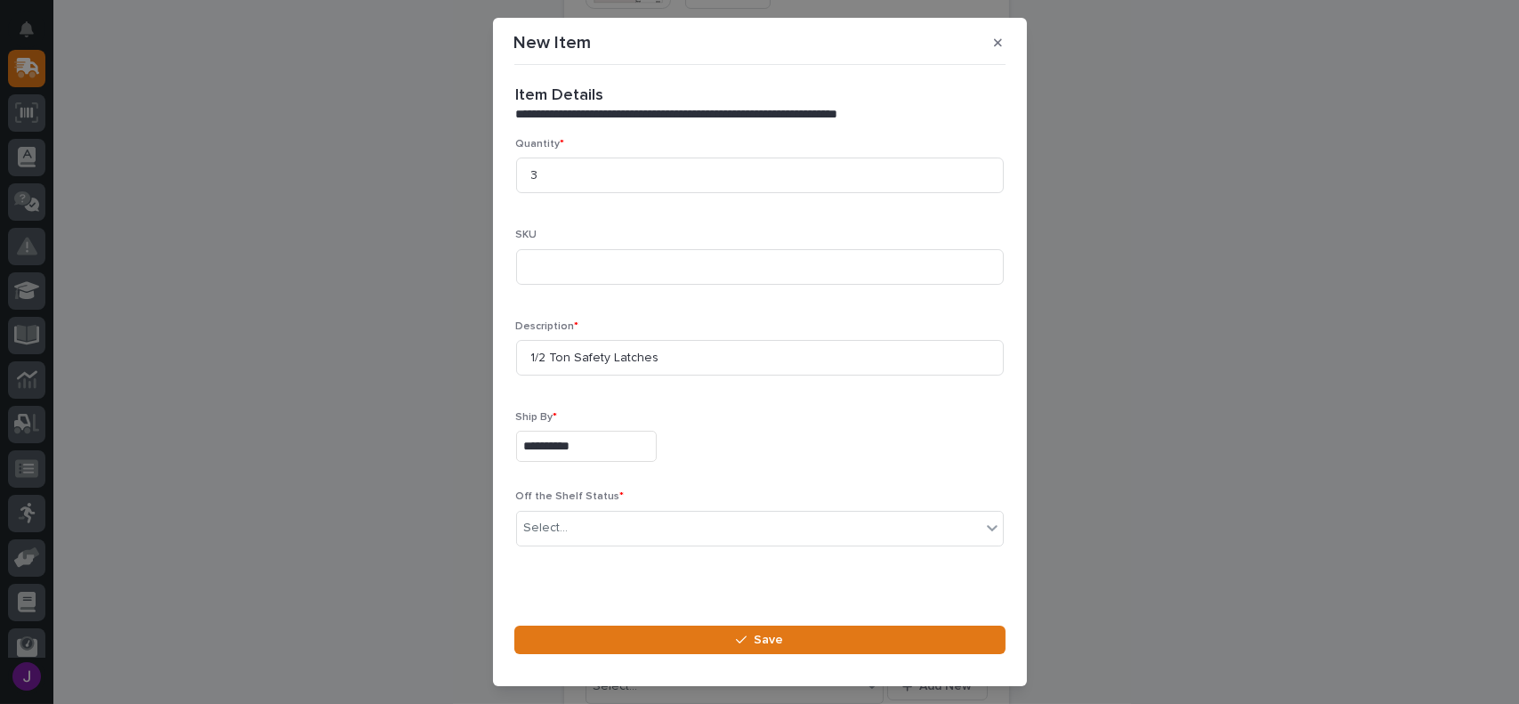
scroll to position [530, 0]
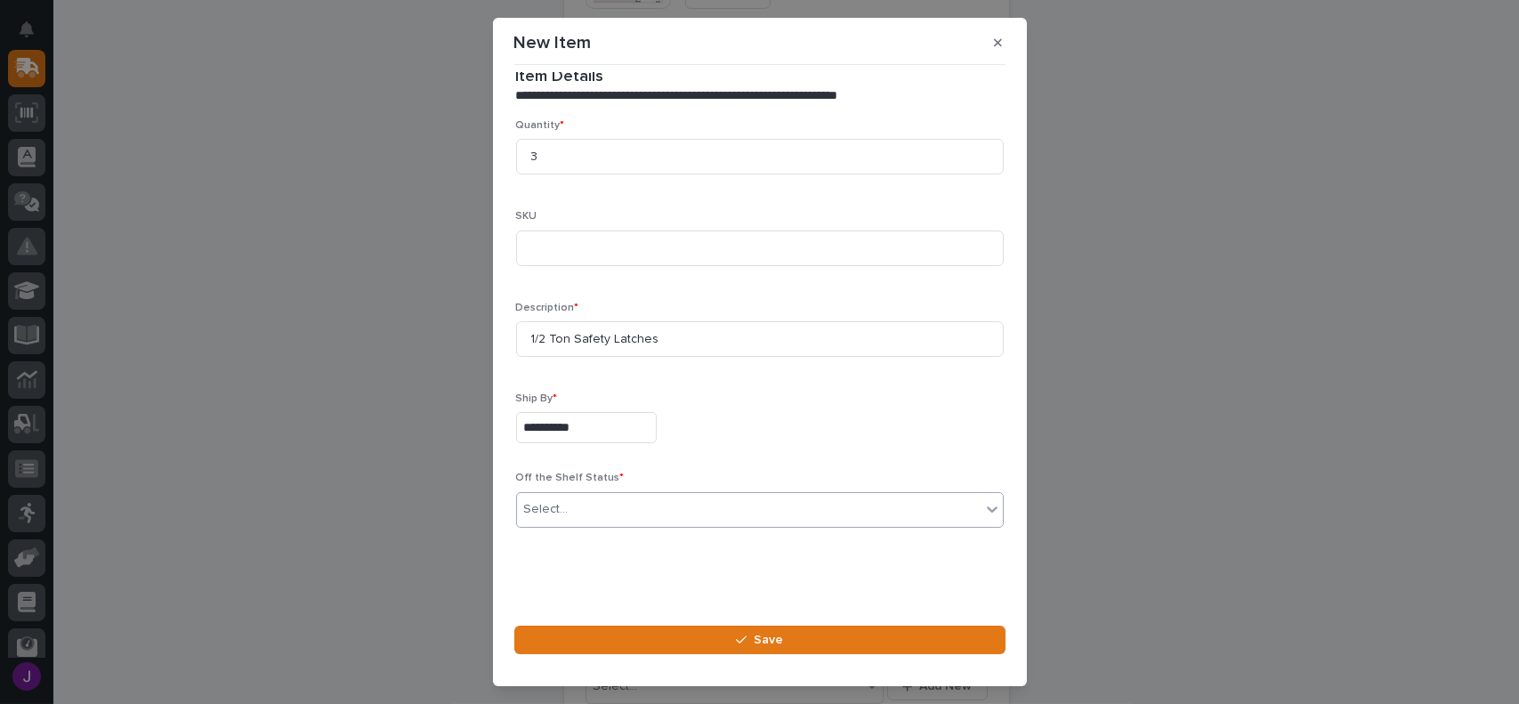
click at [575, 505] on div "Select..." at bounding box center [748, 509] width 463 height 29
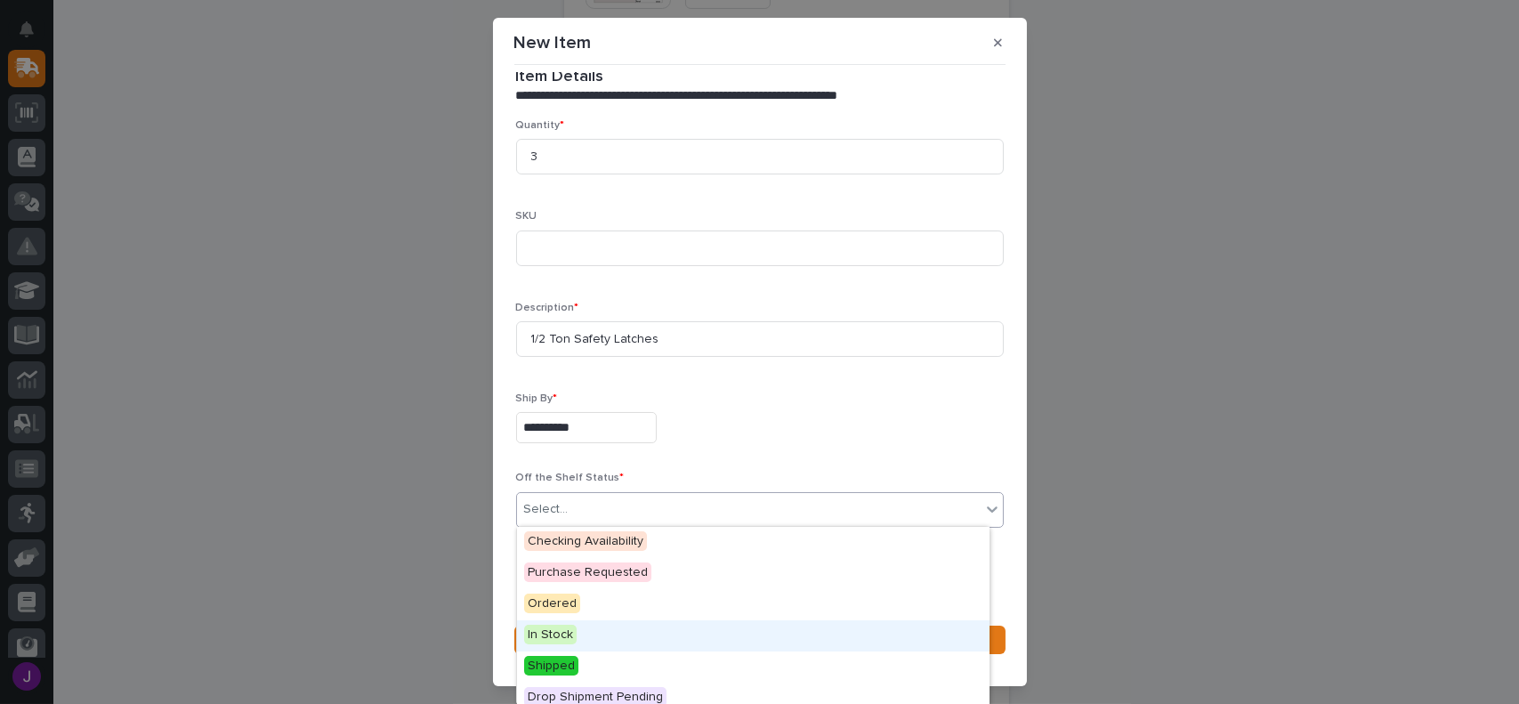
click at [563, 645] on div "In Stock" at bounding box center [753, 635] width 472 height 31
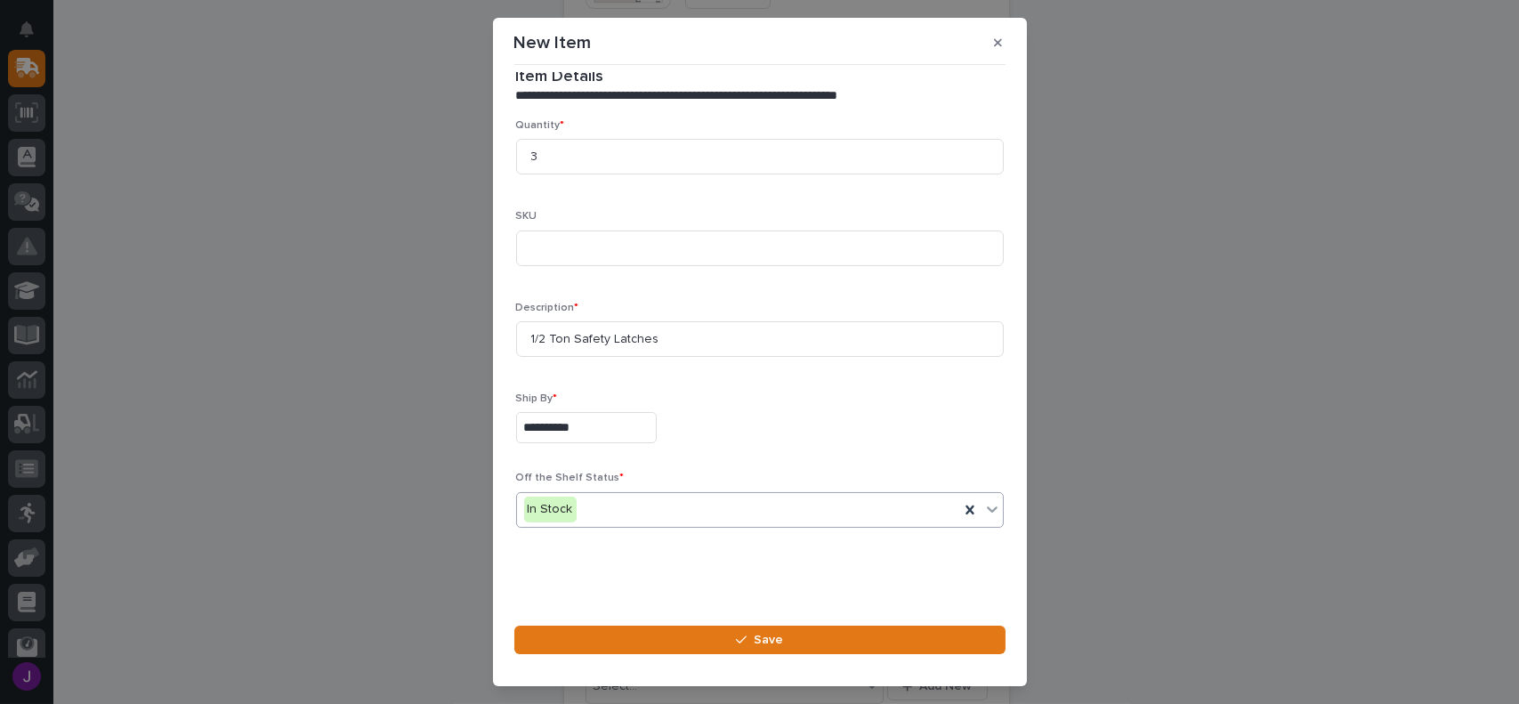
click at [563, 645] on button "Save" at bounding box center [759, 639] width 491 height 28
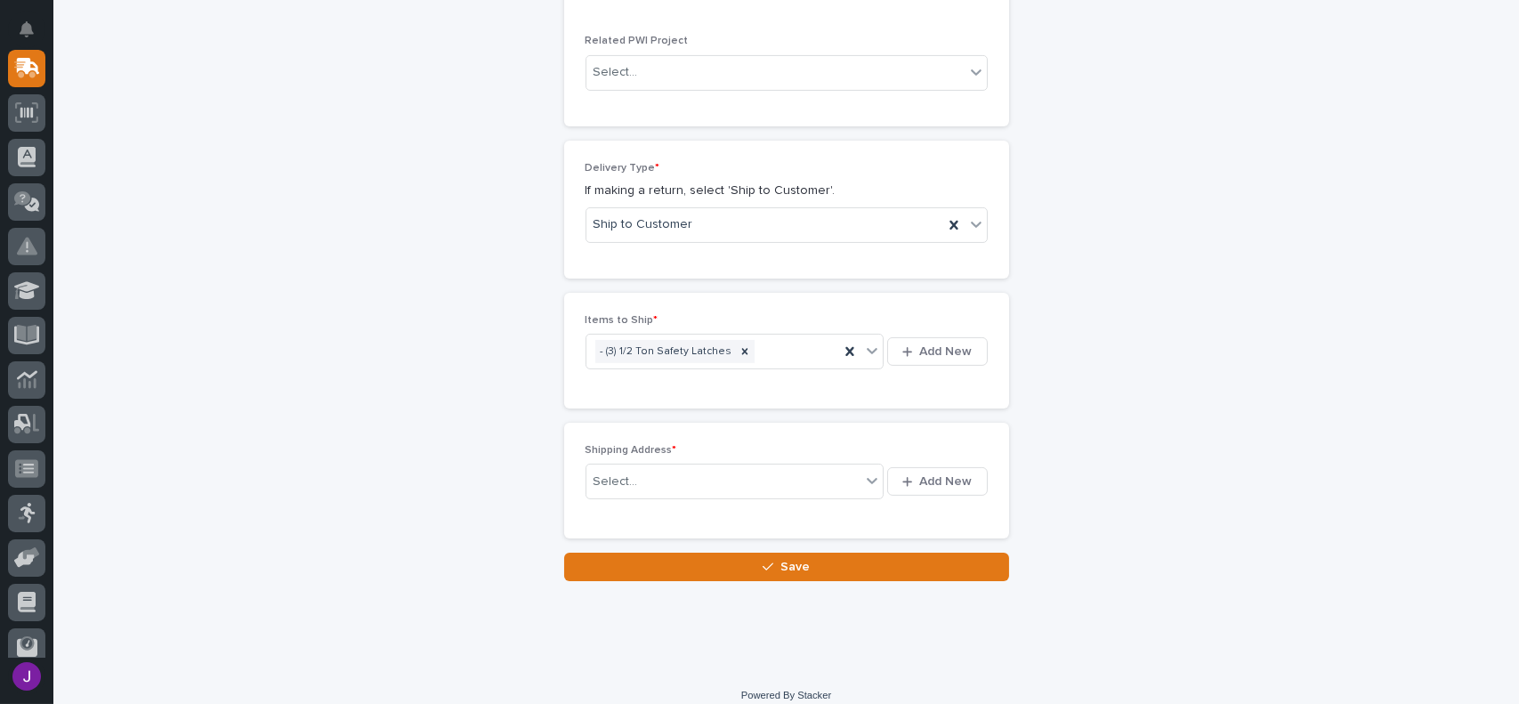
scroll to position [1029, 0]
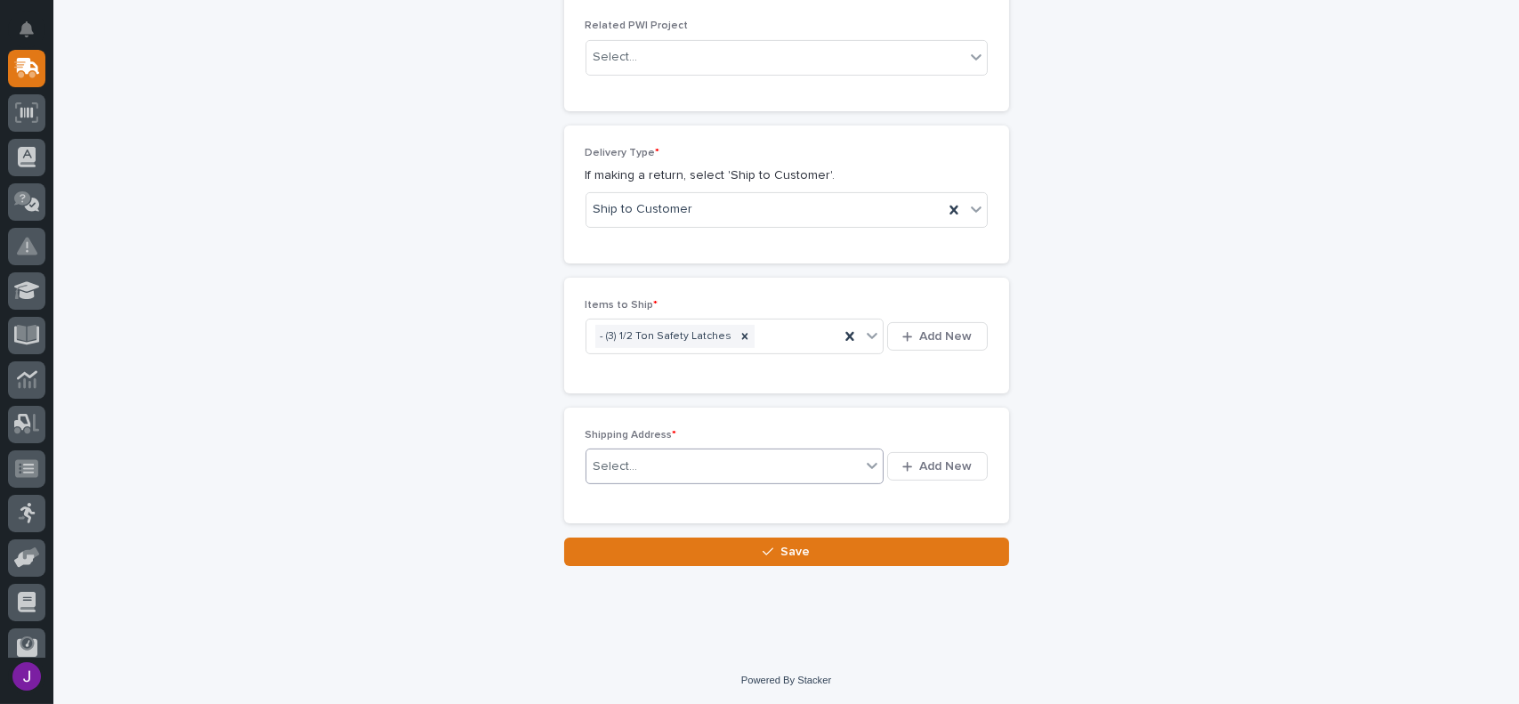
click at [743, 463] on div "Select..." at bounding box center [723, 466] width 275 height 29
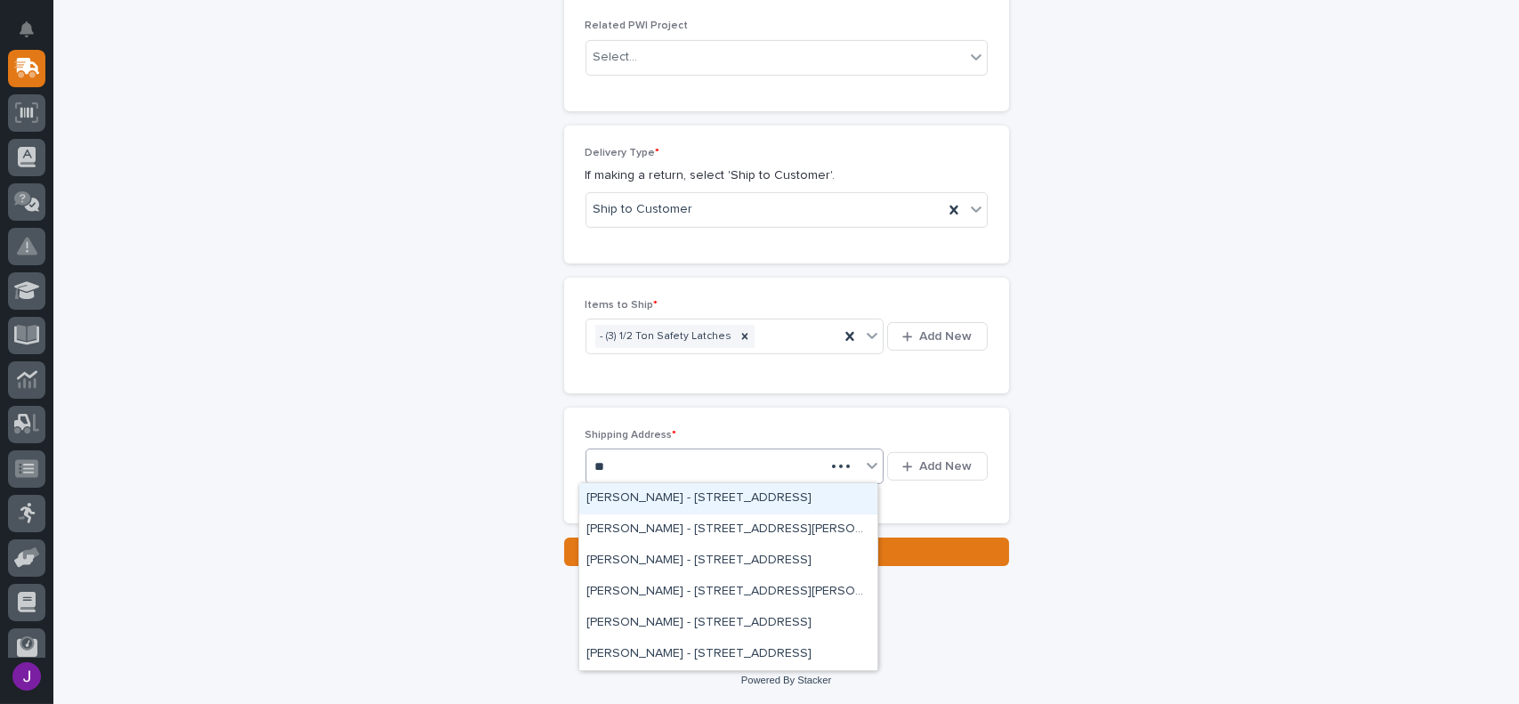
type input "***"
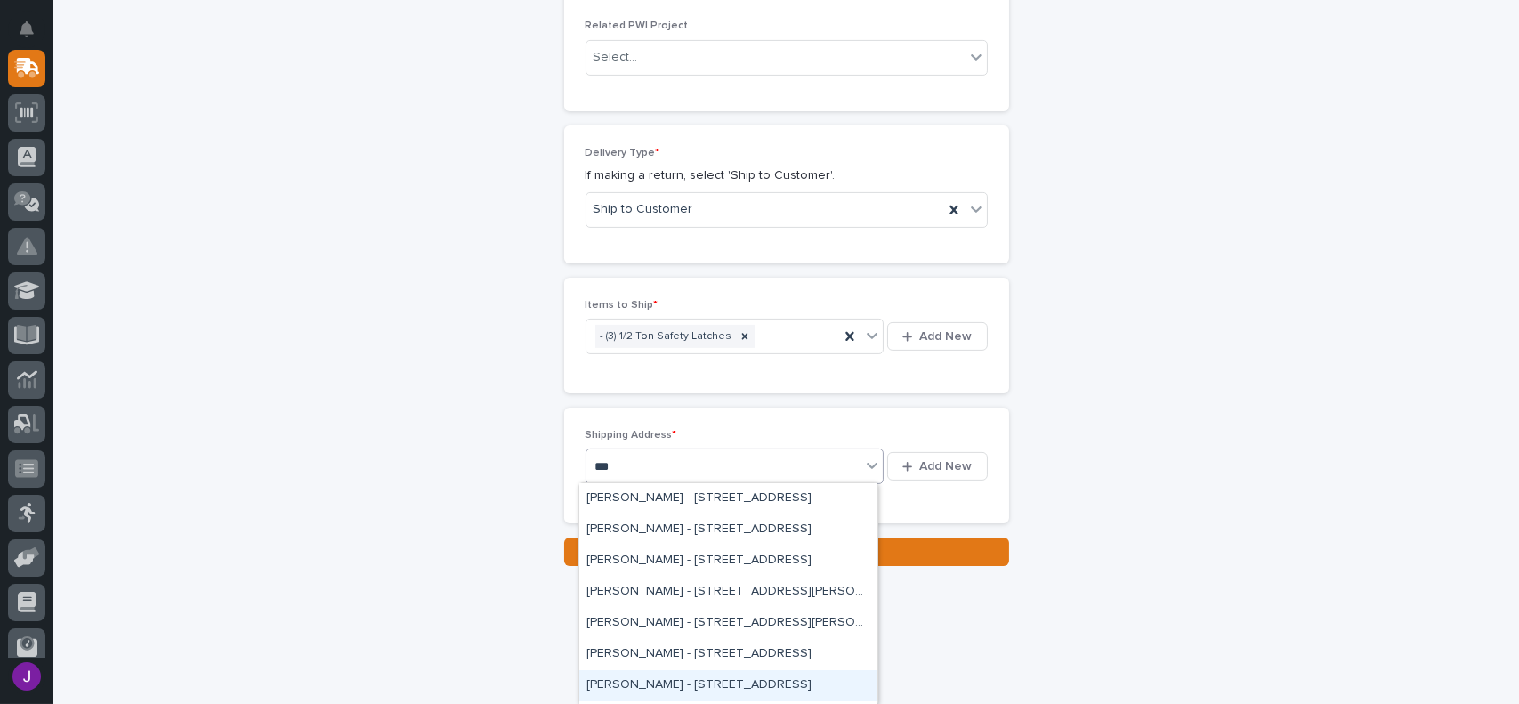
click at [730, 677] on div "[PERSON_NAME] - [STREET_ADDRESS]" at bounding box center [728, 685] width 298 height 31
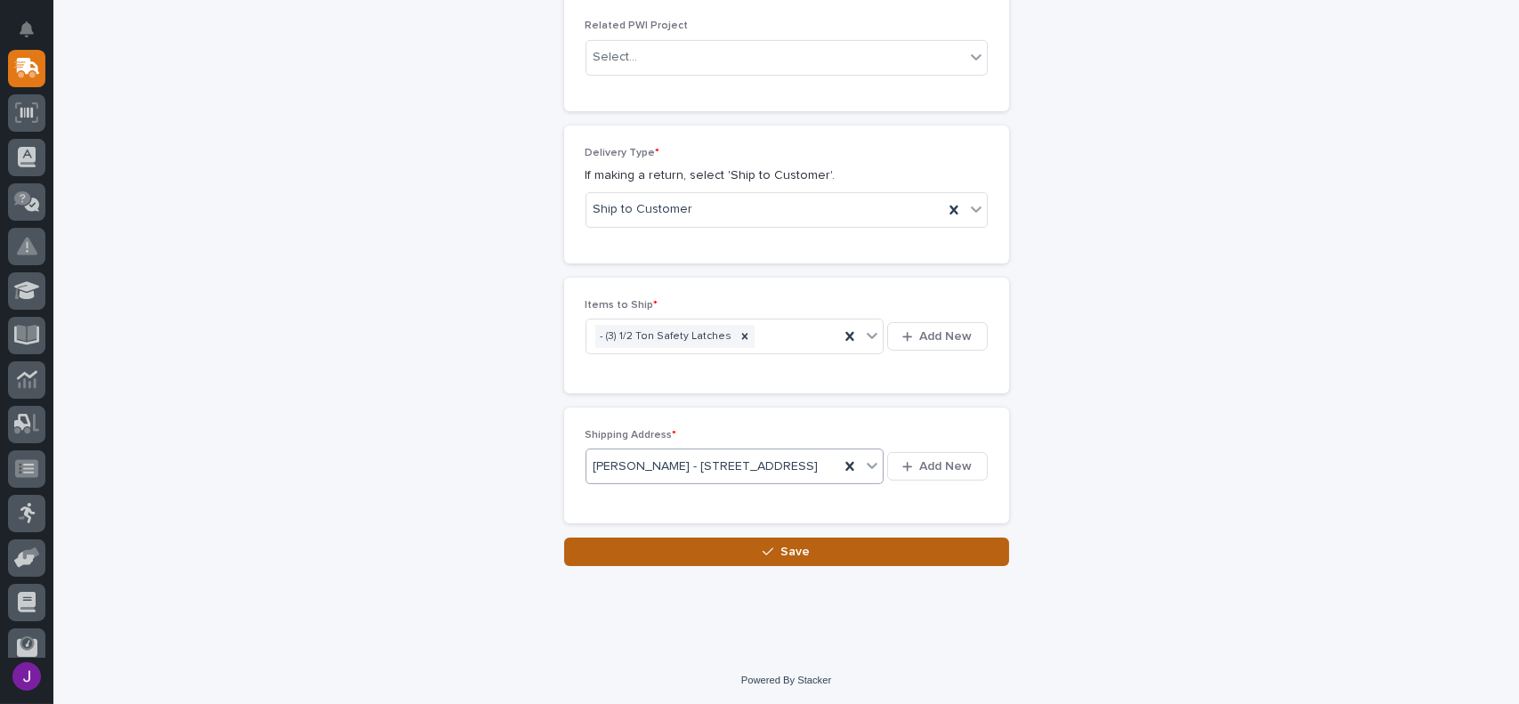
click at [769, 566] on button "Save" at bounding box center [786, 551] width 445 height 28
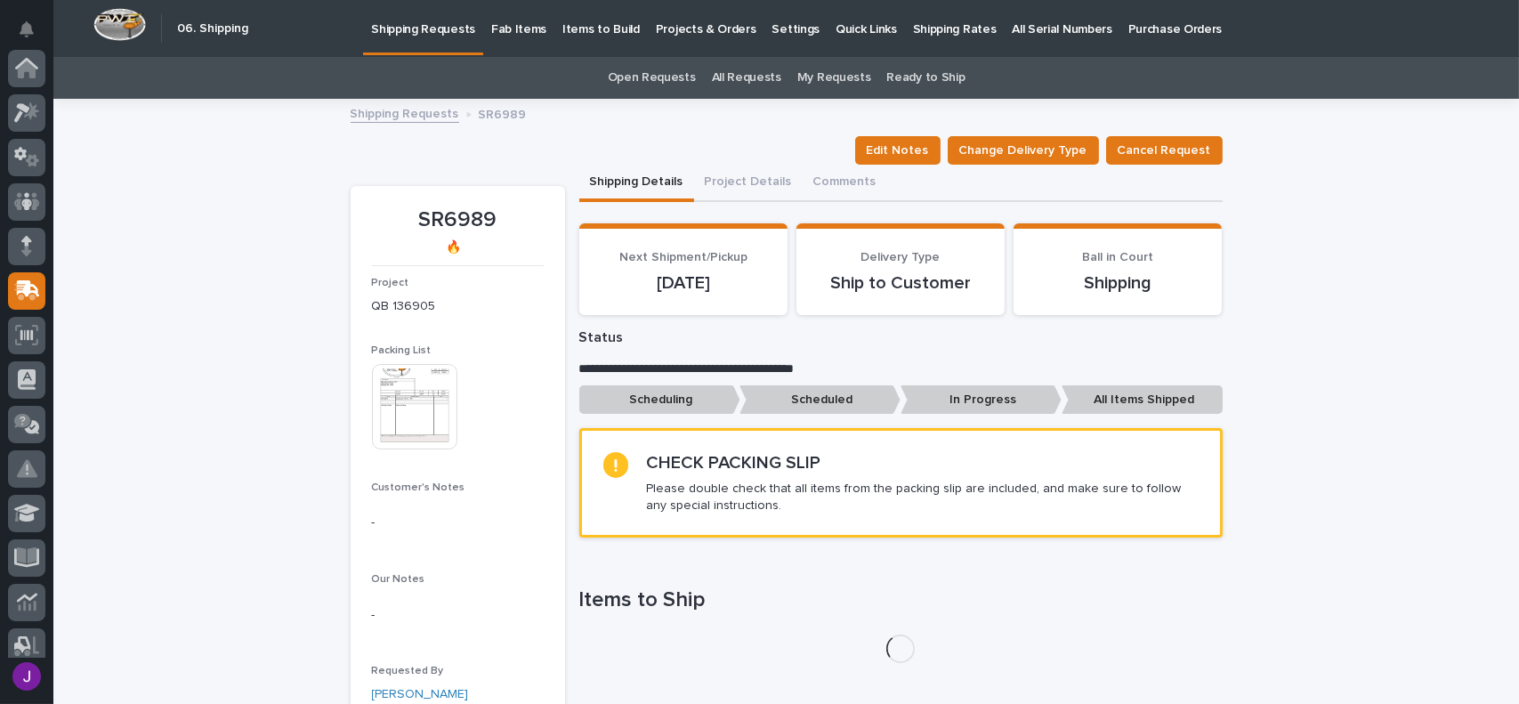
scroll to position [222, 0]
